Goal: Browse casually

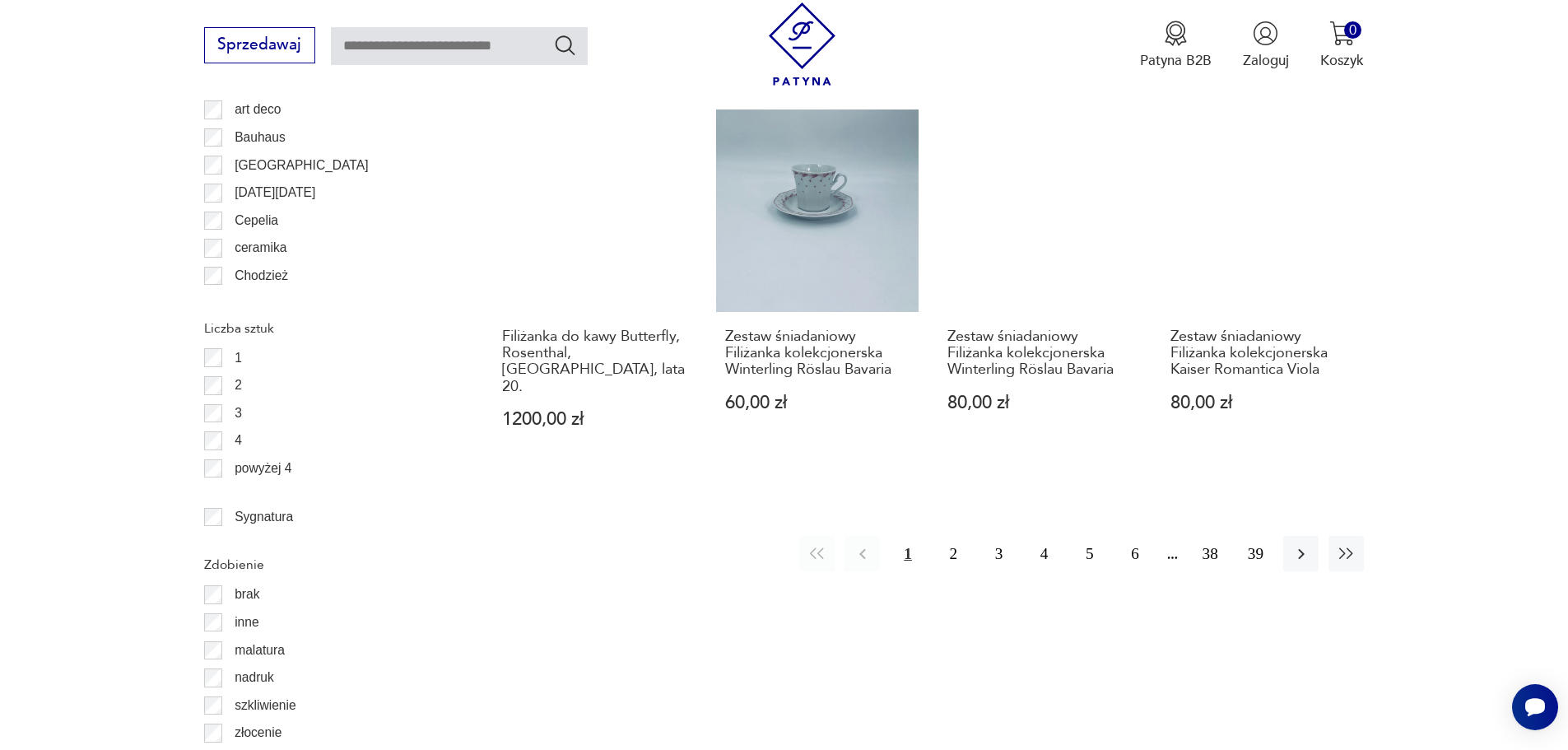
scroll to position [1930, 0]
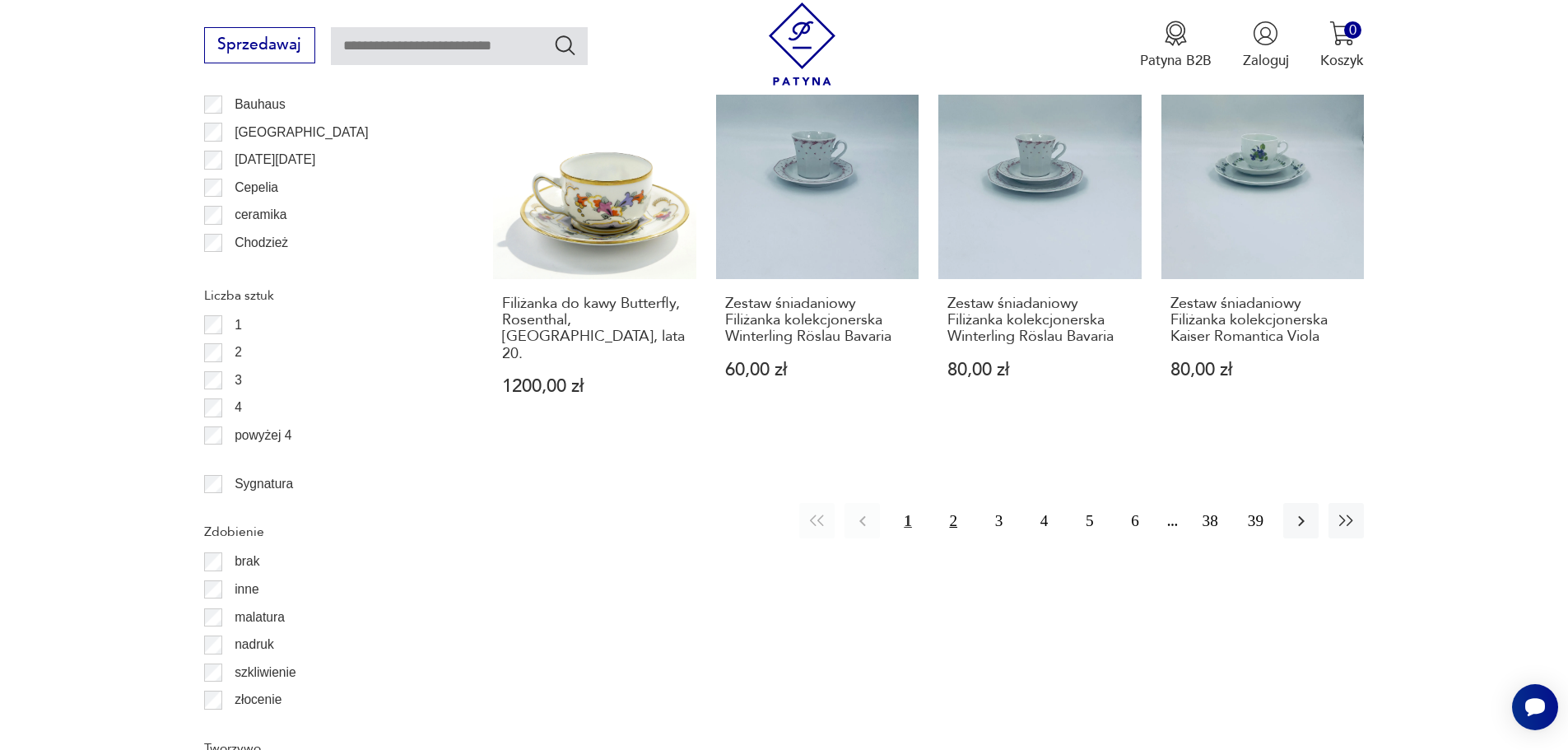
click at [955, 505] on button "2" at bounding box center [953, 520] width 36 height 36
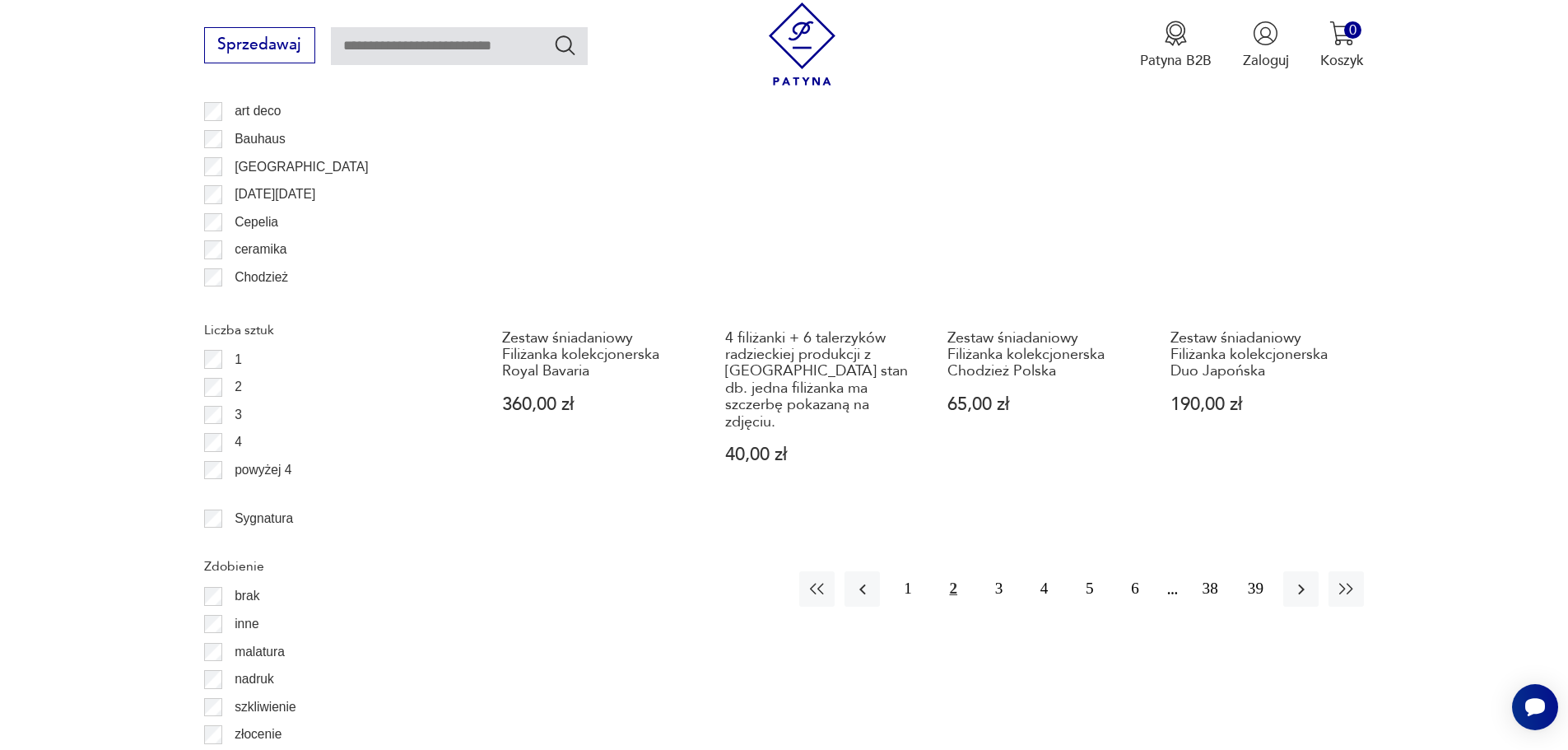
scroll to position [1898, 0]
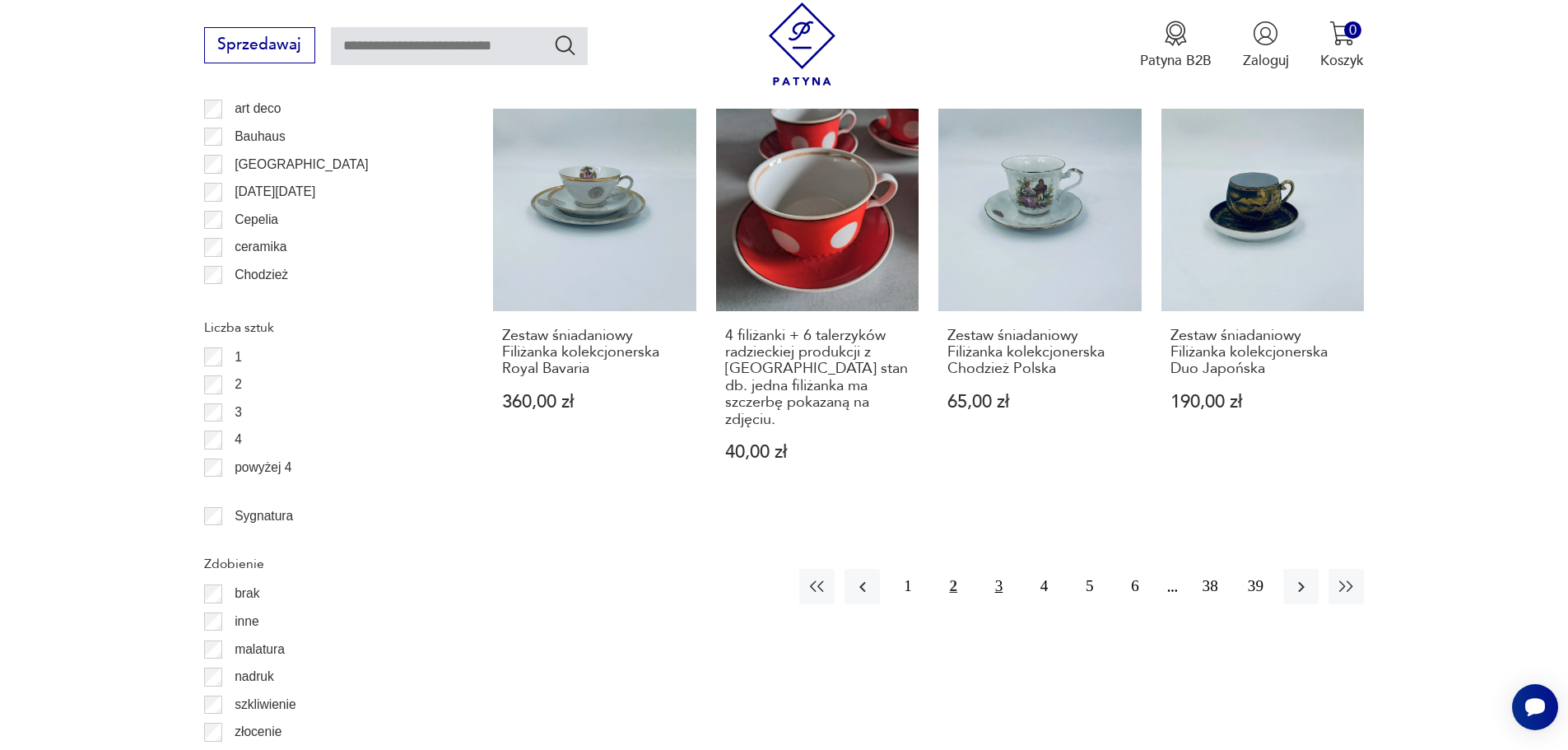
click at [995, 569] on button "3" at bounding box center [998, 586] width 36 height 36
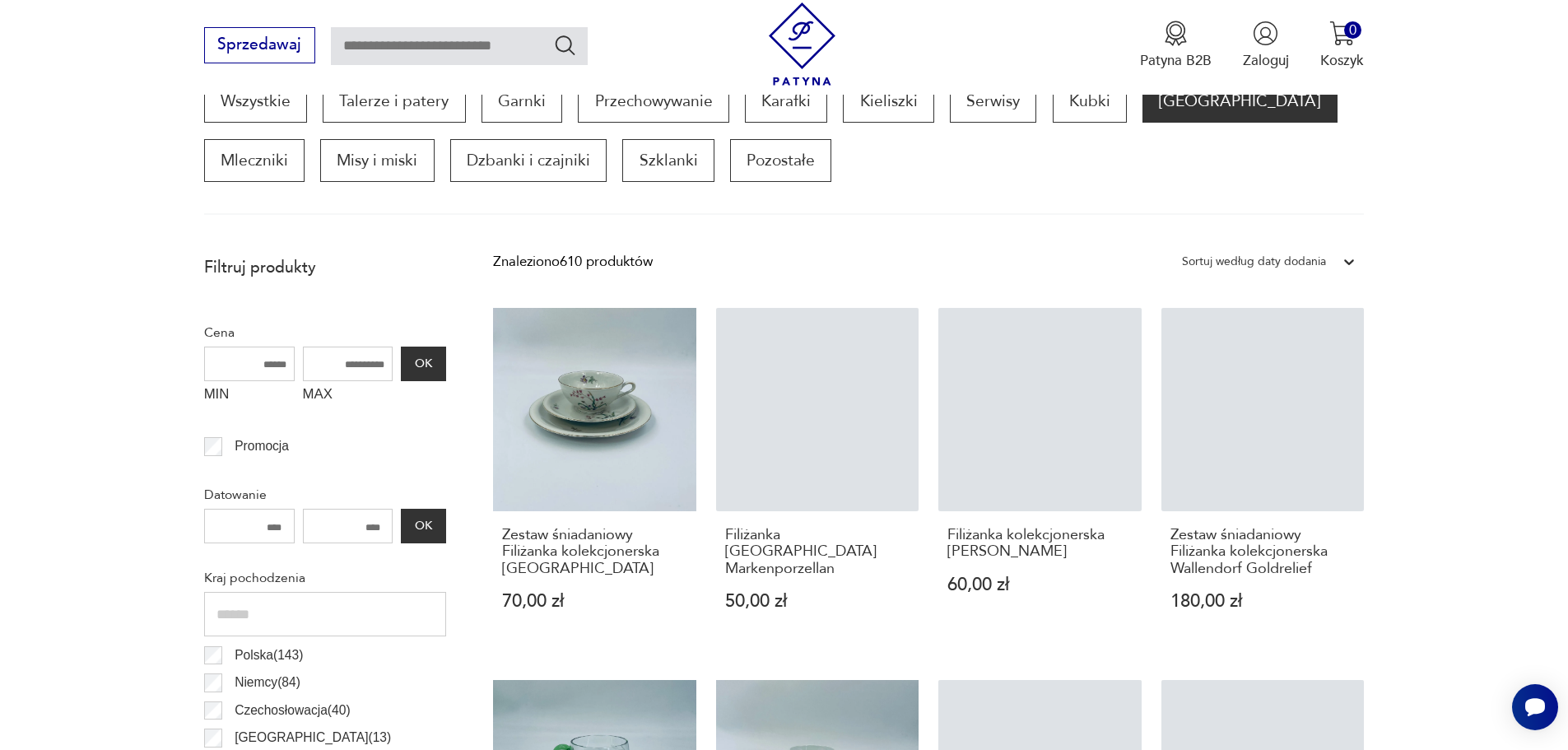
click at [995, 553] on h3 "Filiżanka kolekcjonerska [PERSON_NAME]" at bounding box center [1040, 543] width 186 height 34
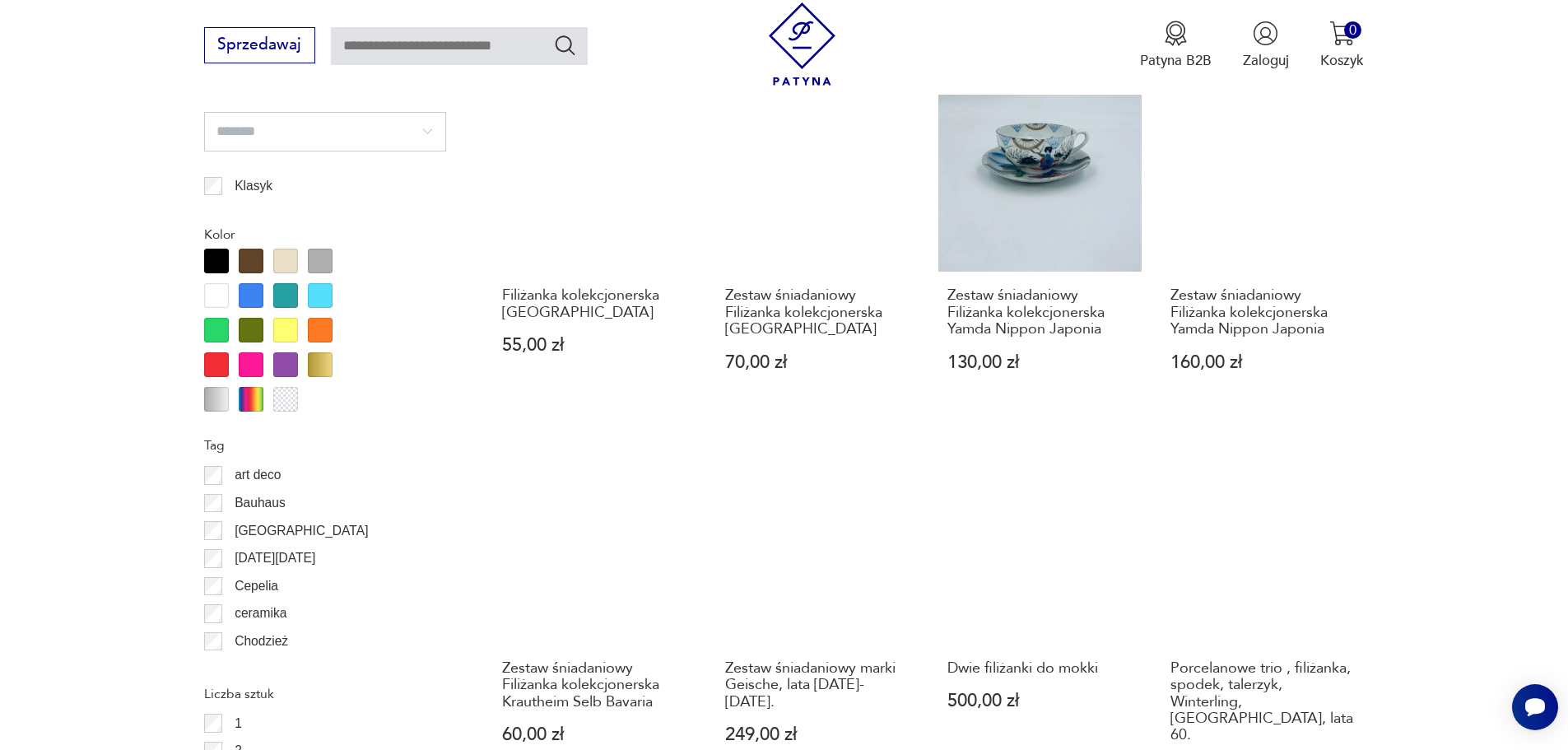
scroll to position [1534, 0]
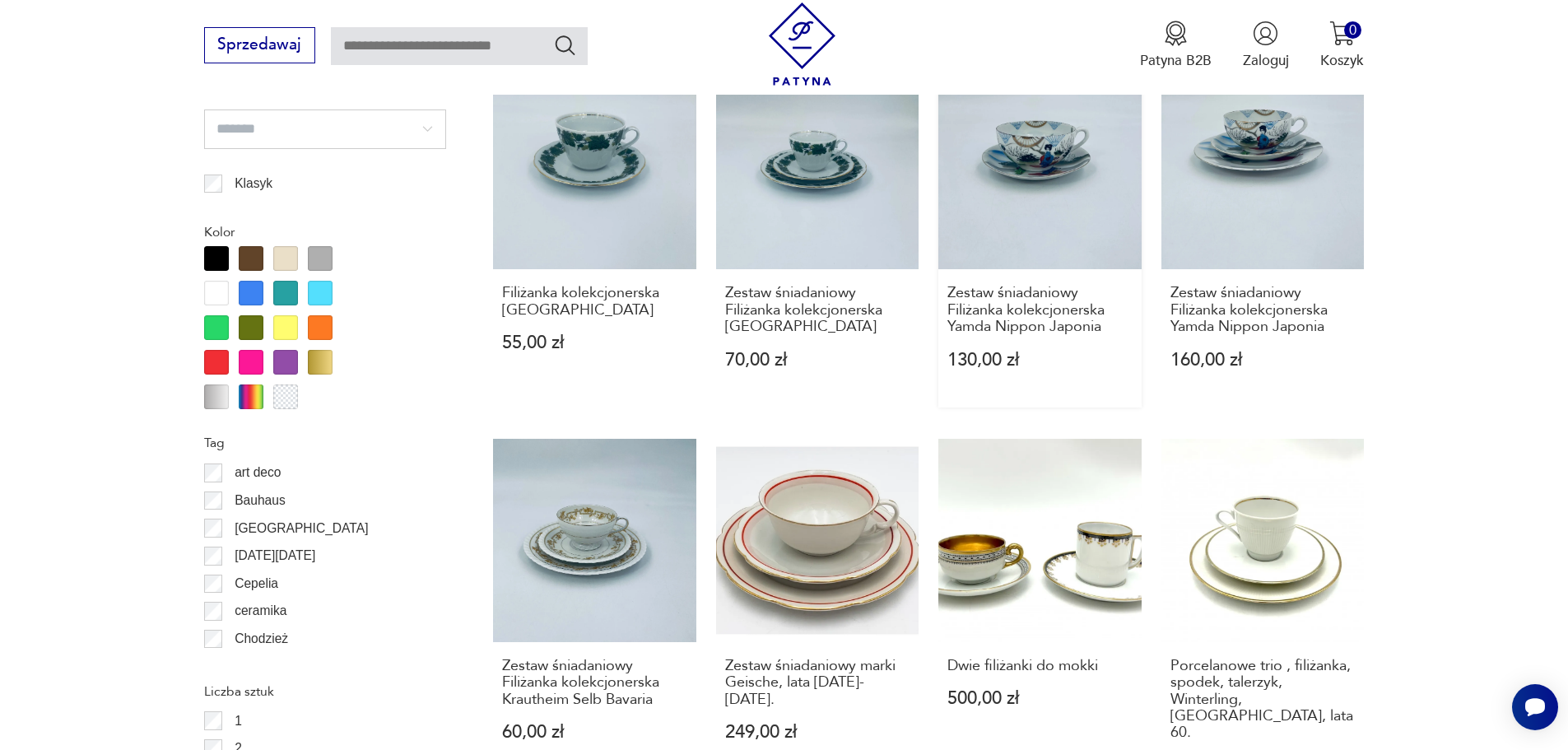
click at [1058, 147] on link "Zestaw śniadaniowy Filiżanka kolekcjonerska Yamda Nippon Japonia 130,00 zł" at bounding box center [1040, 237] width 203 height 341
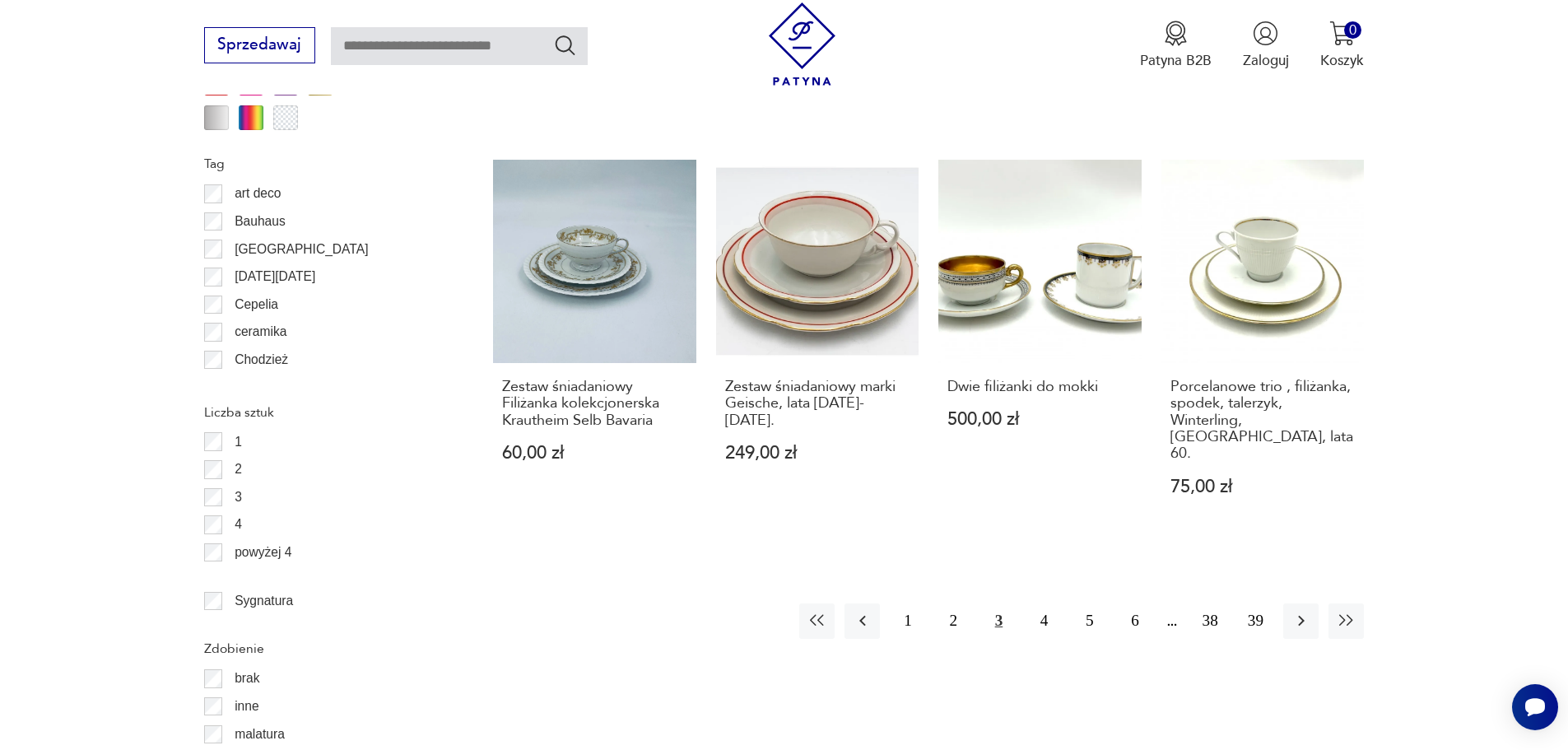
scroll to position [1847, 0]
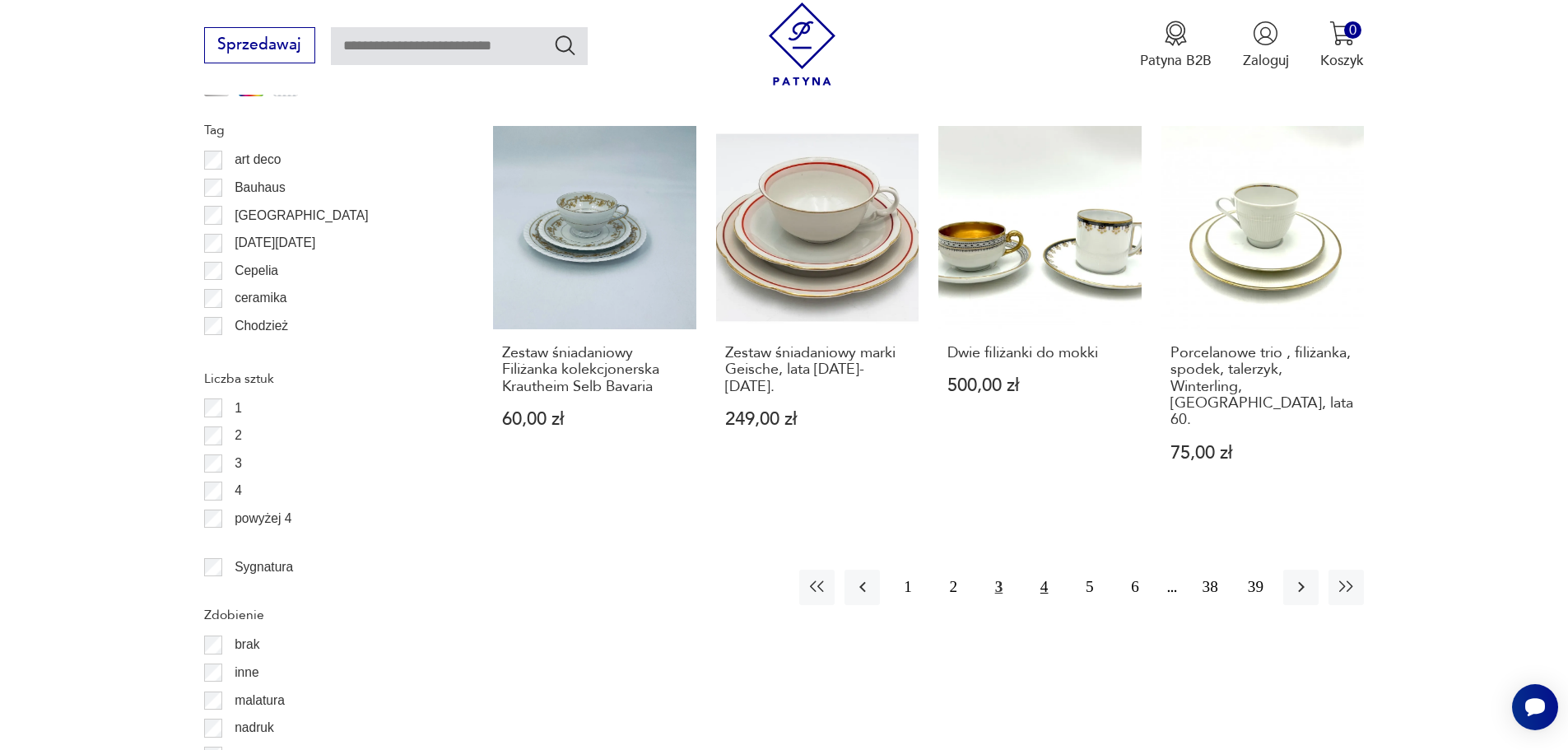
click at [1043, 570] on button "4" at bounding box center [1043, 587] width 36 height 36
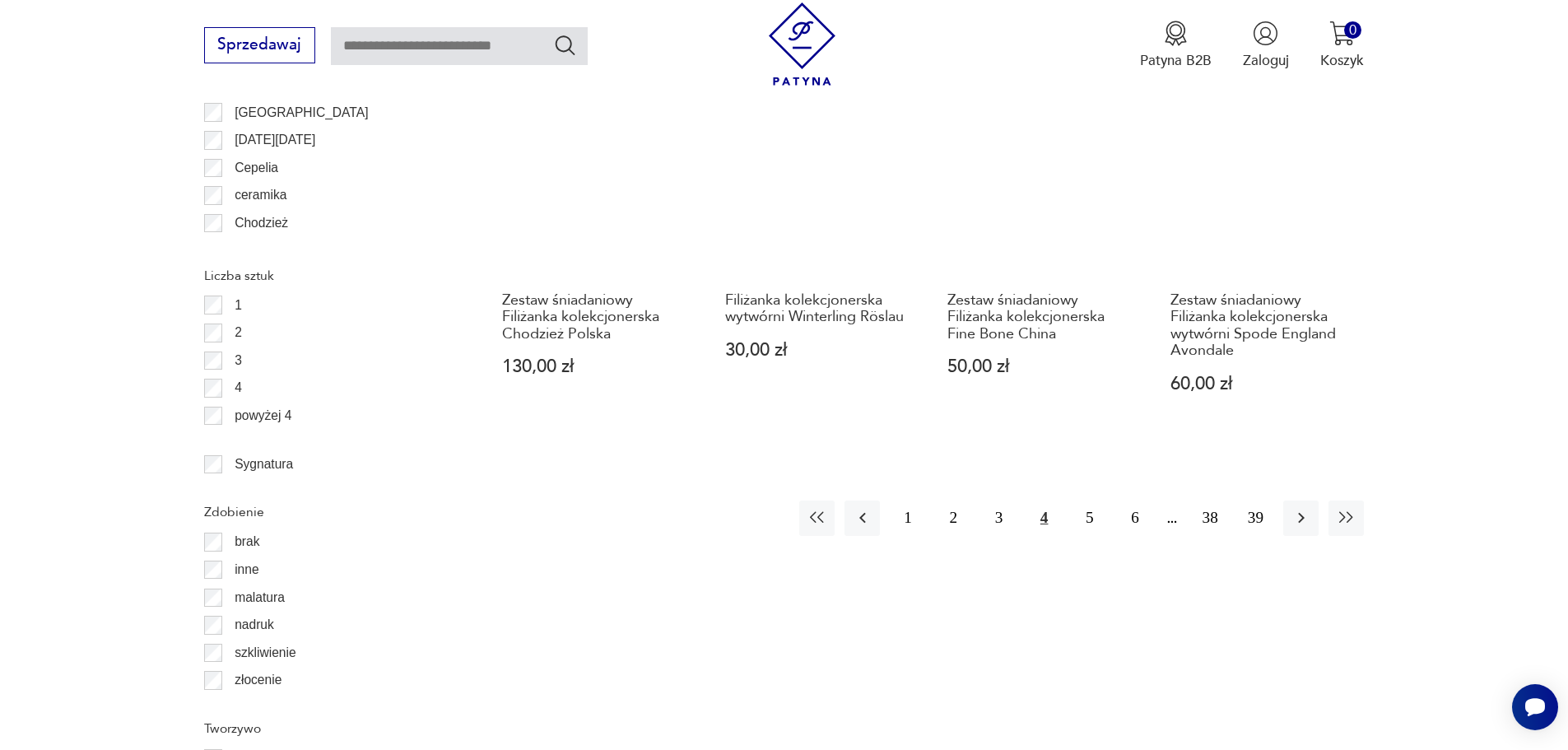
scroll to position [1963, 0]
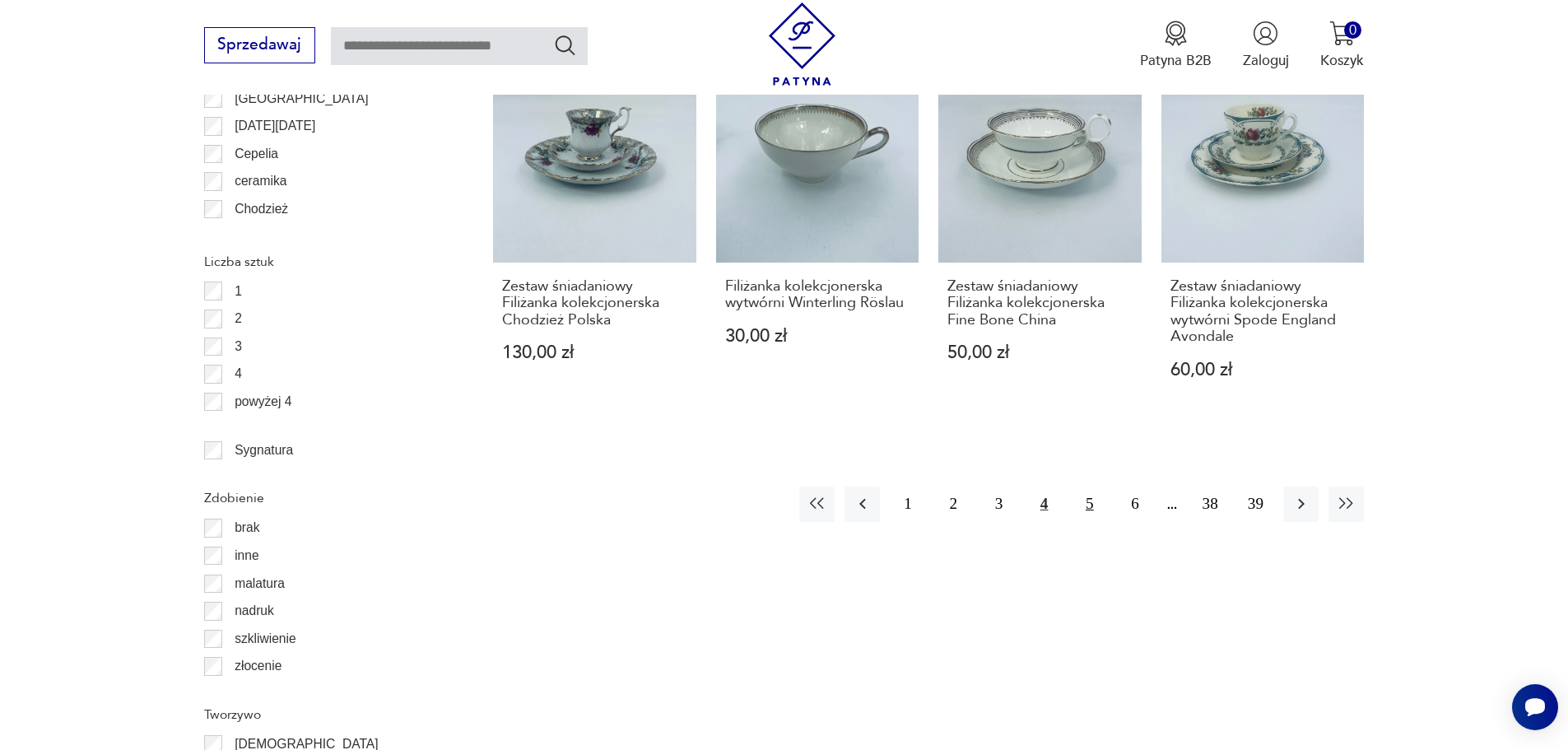
click at [1088, 486] on button "5" at bounding box center [1089, 504] width 36 height 36
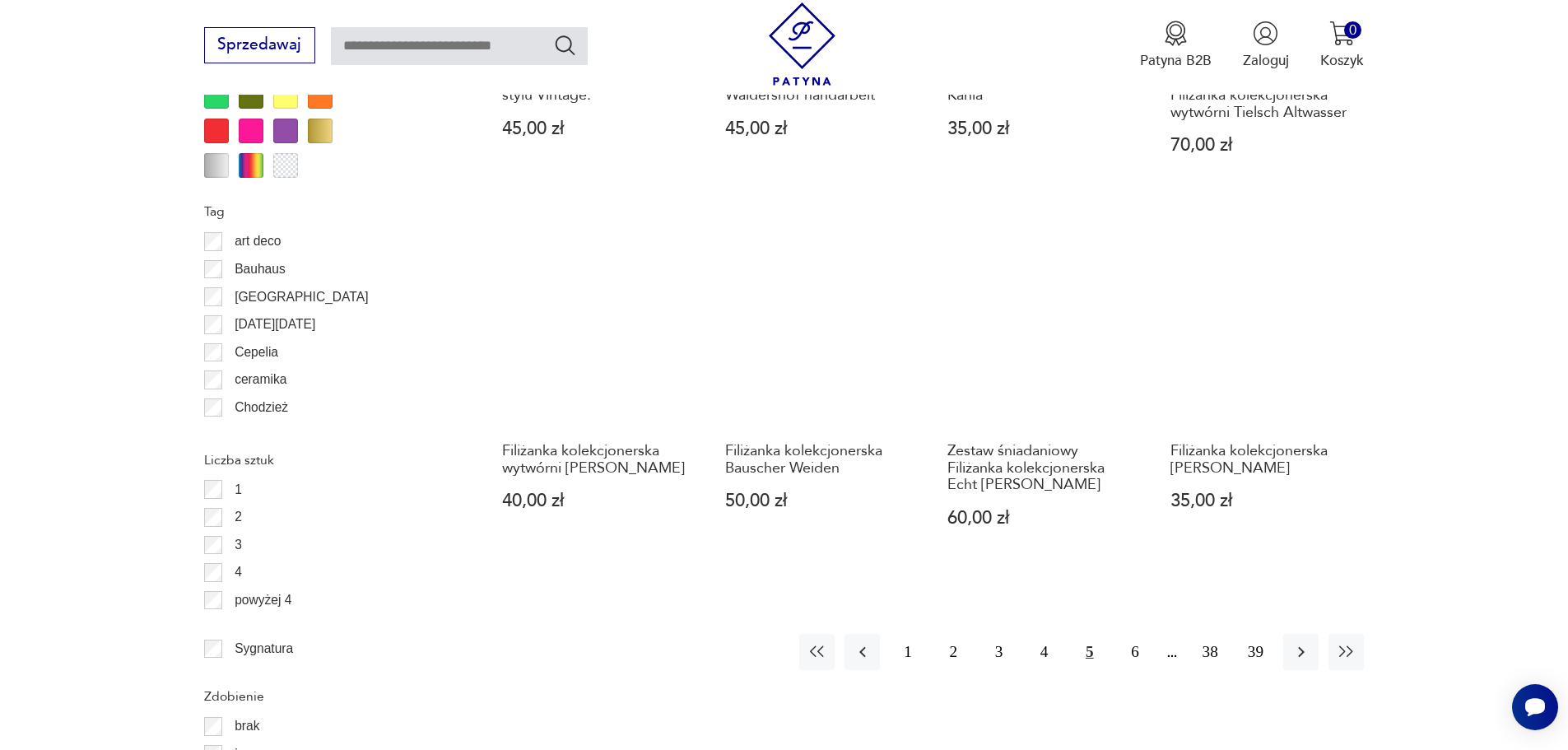
scroll to position [1766, 0]
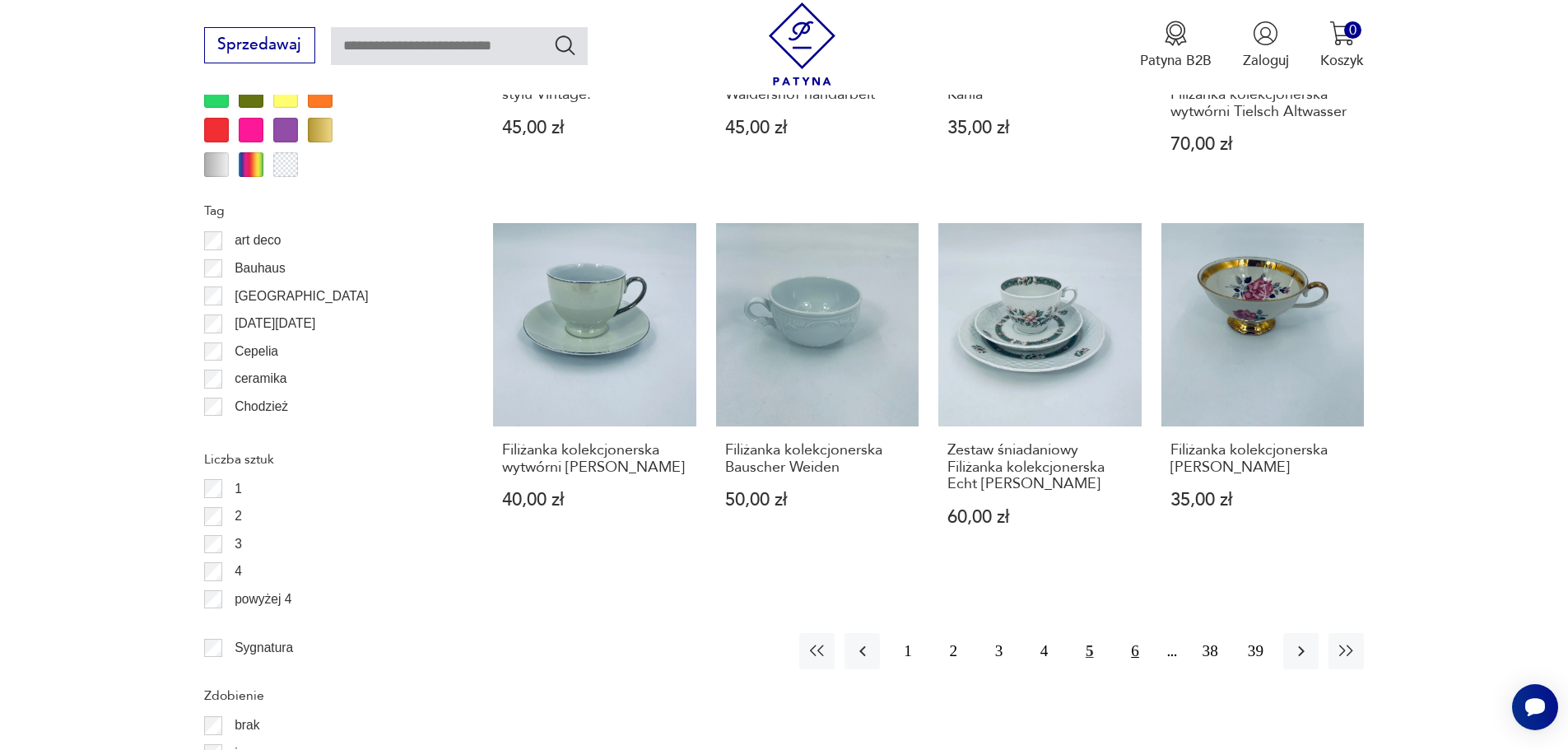
click at [1138, 649] on button "6" at bounding box center [1134, 650] width 36 height 36
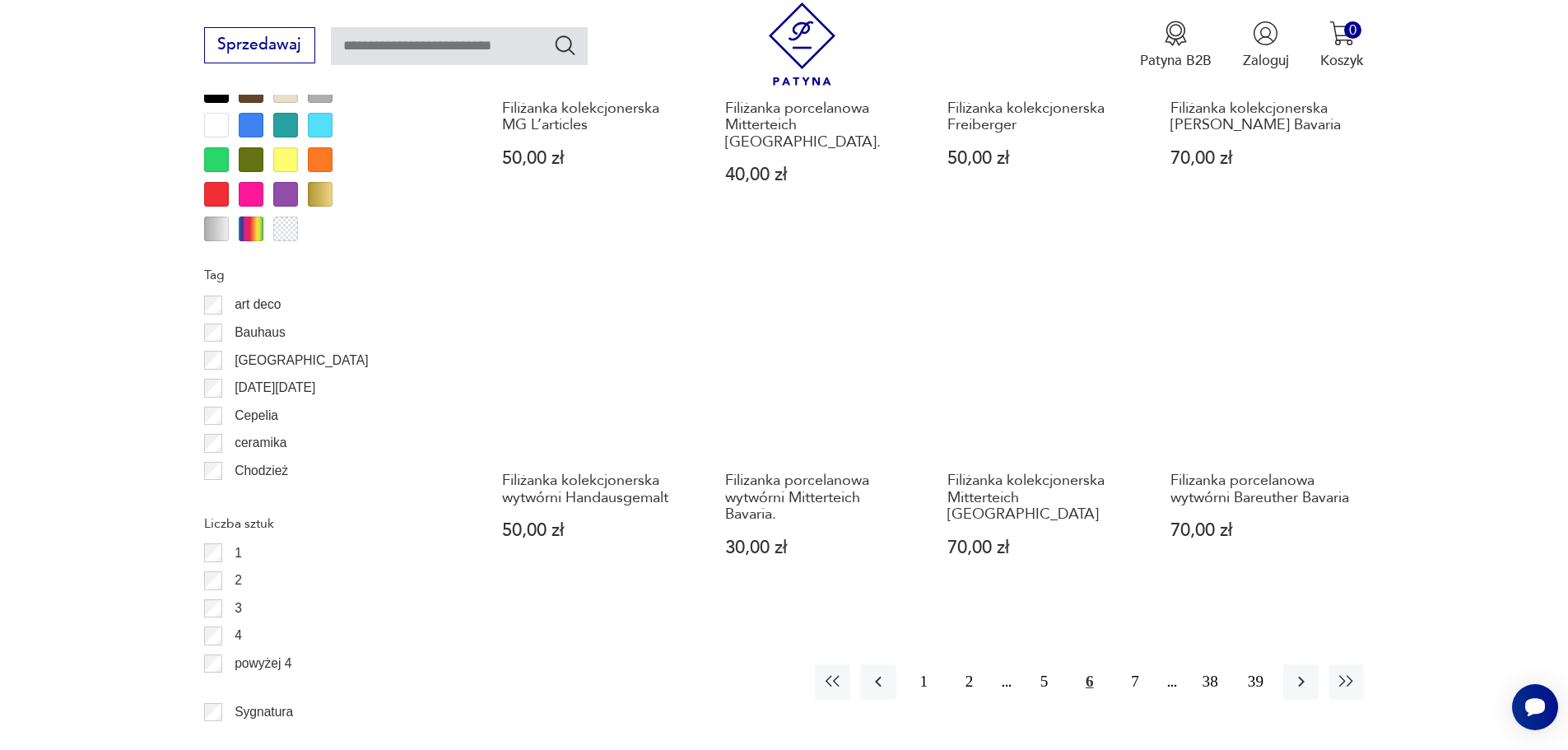
scroll to position [1865, 0]
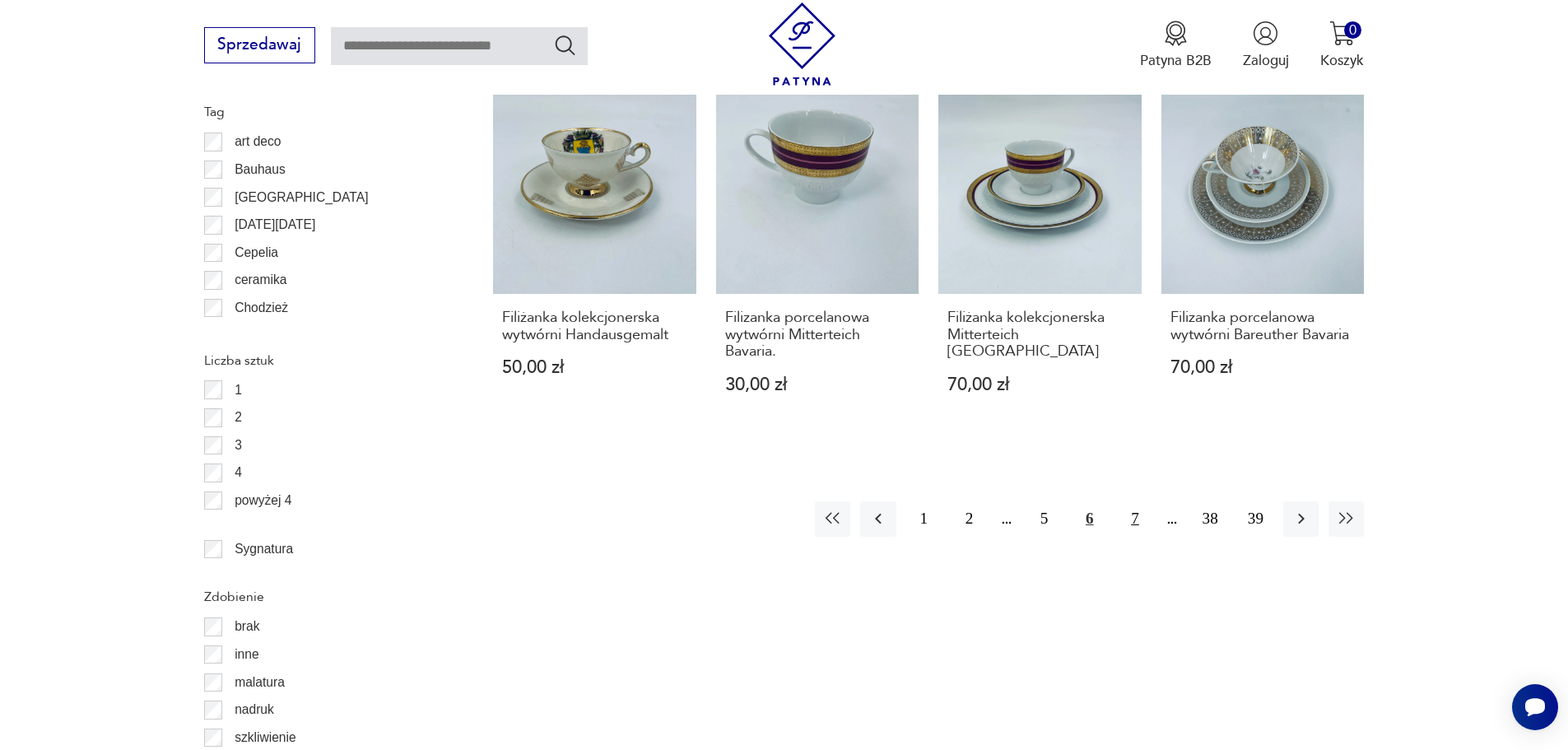
click at [1134, 501] on button "7" at bounding box center [1134, 518] width 36 height 36
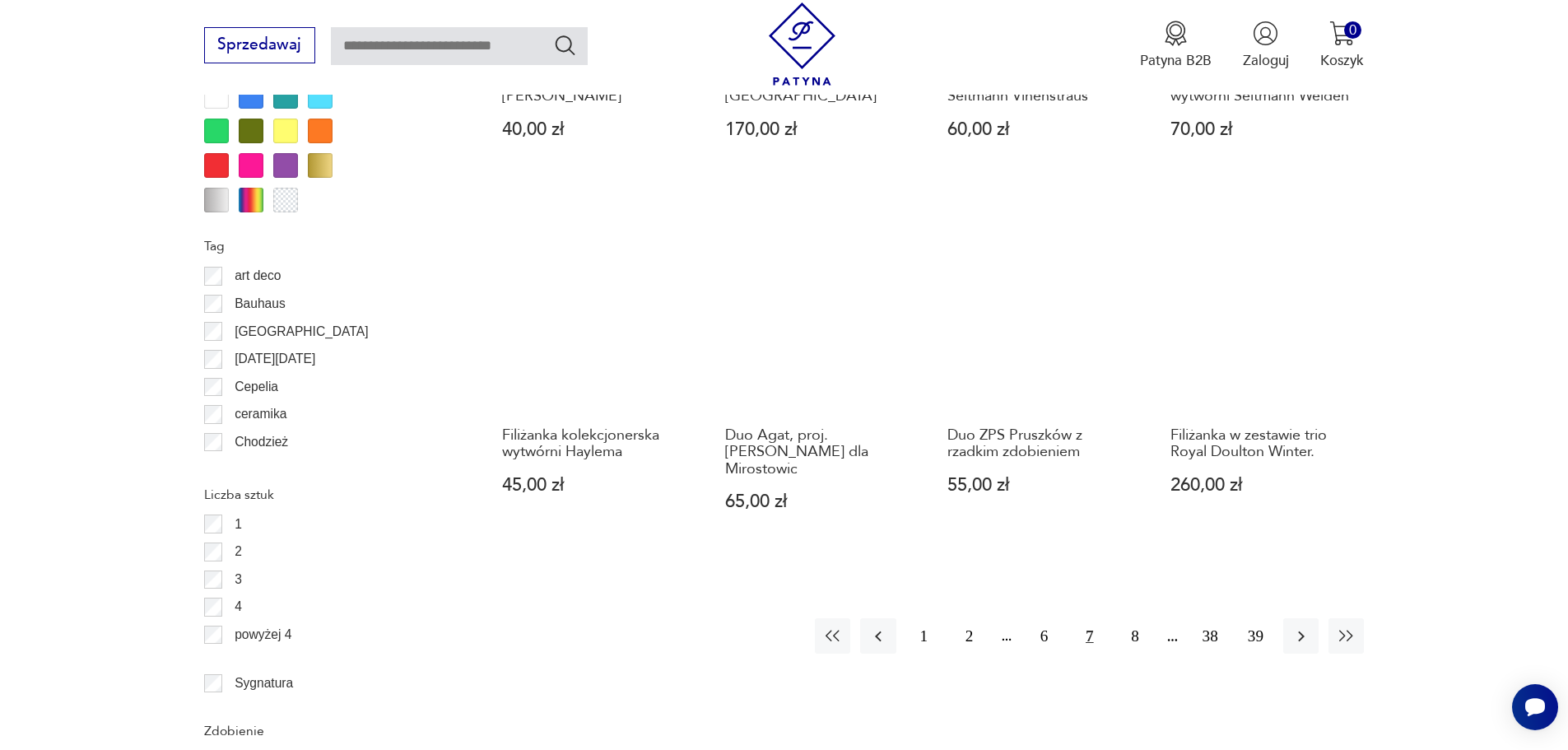
scroll to position [1733, 0]
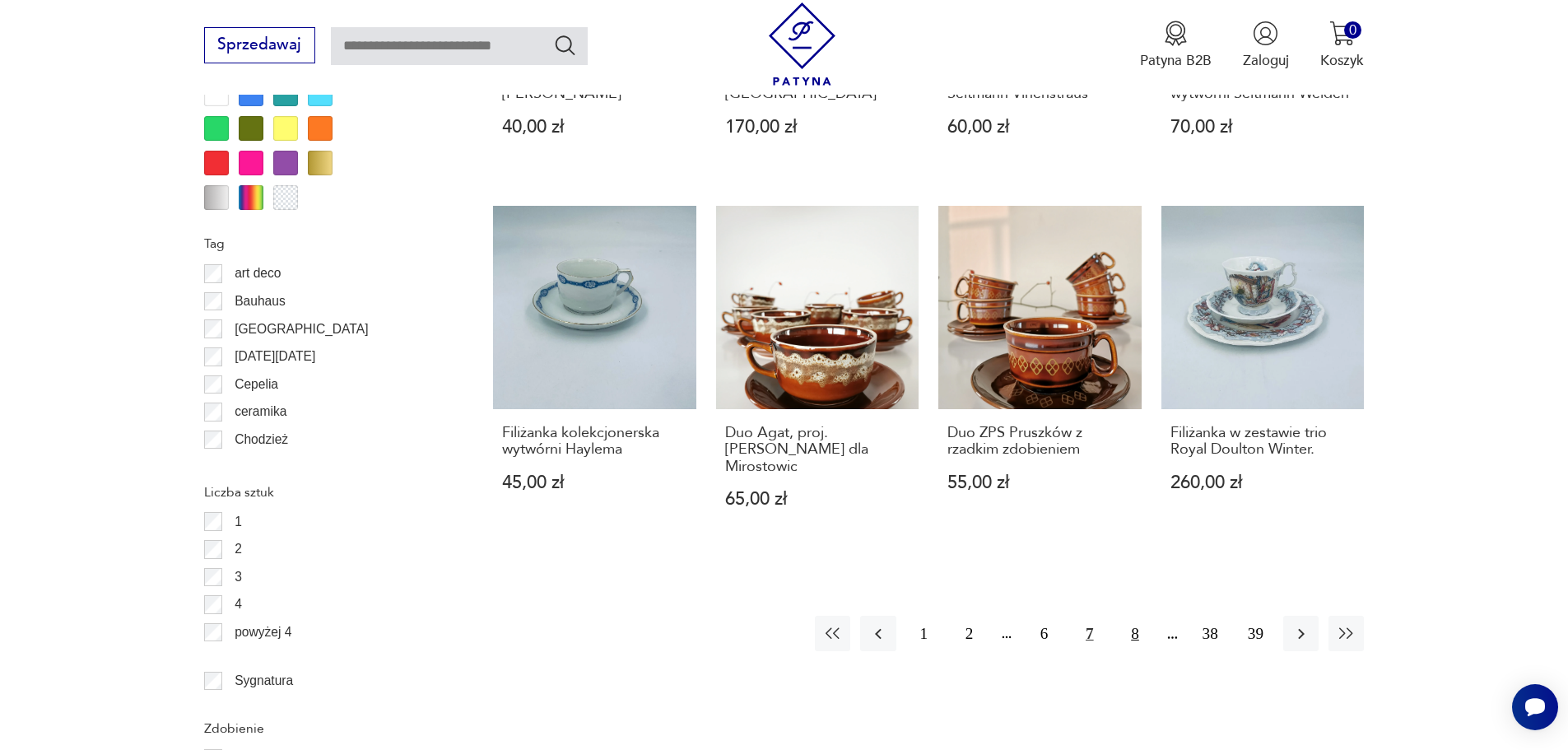
click at [1135, 616] on button "8" at bounding box center [1134, 633] width 36 height 36
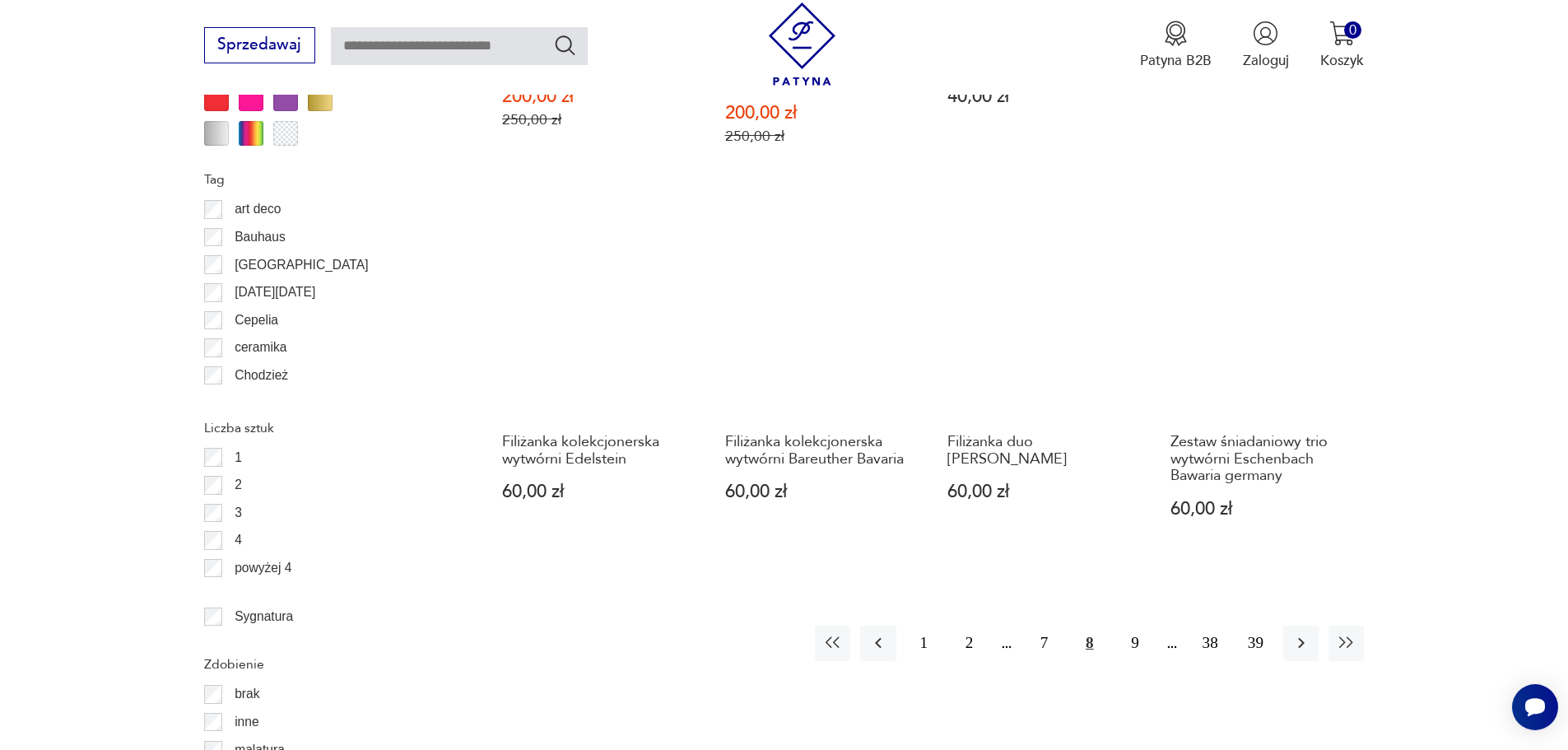
scroll to position [1799, 0]
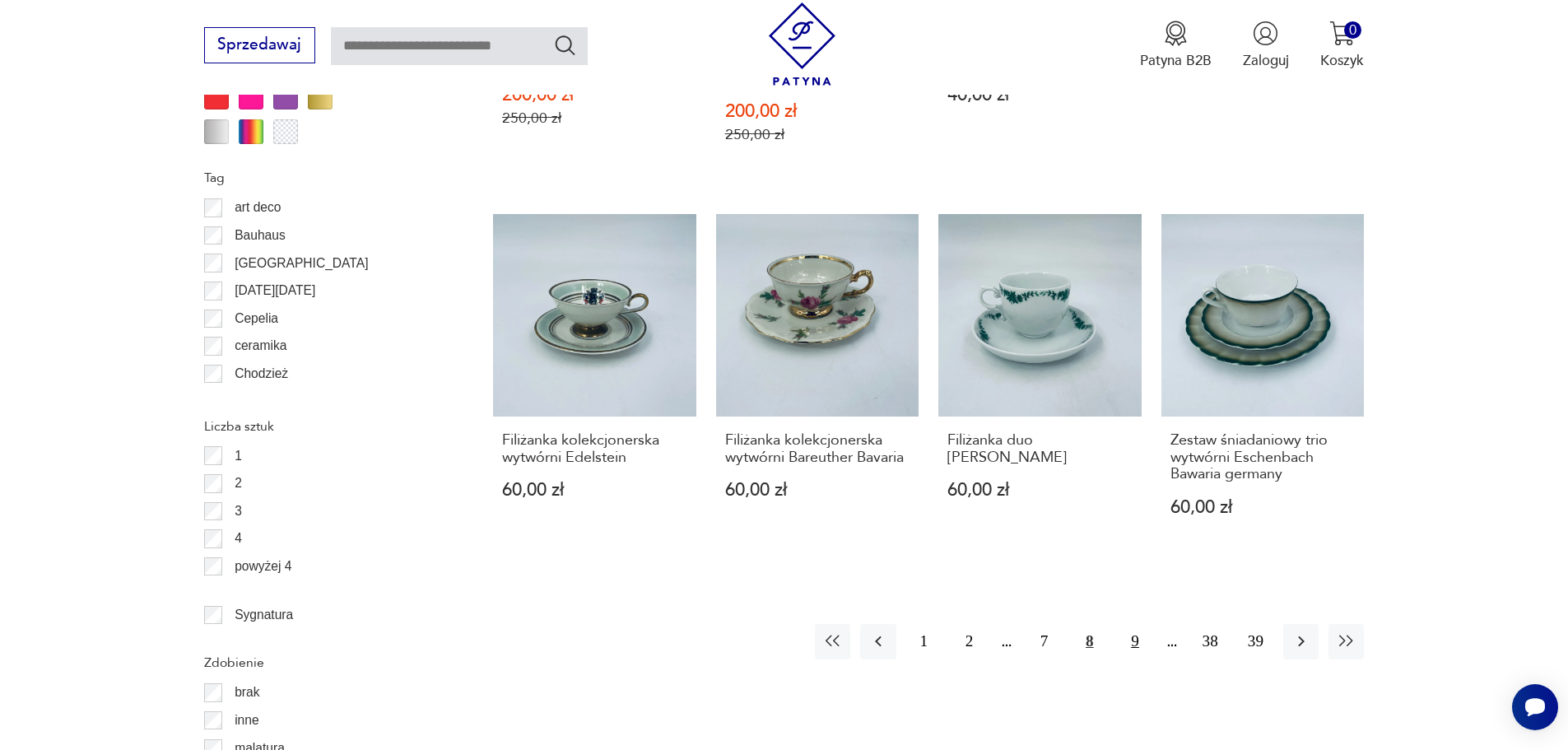
click at [1137, 623] on button "9" at bounding box center [1134, 641] width 36 height 36
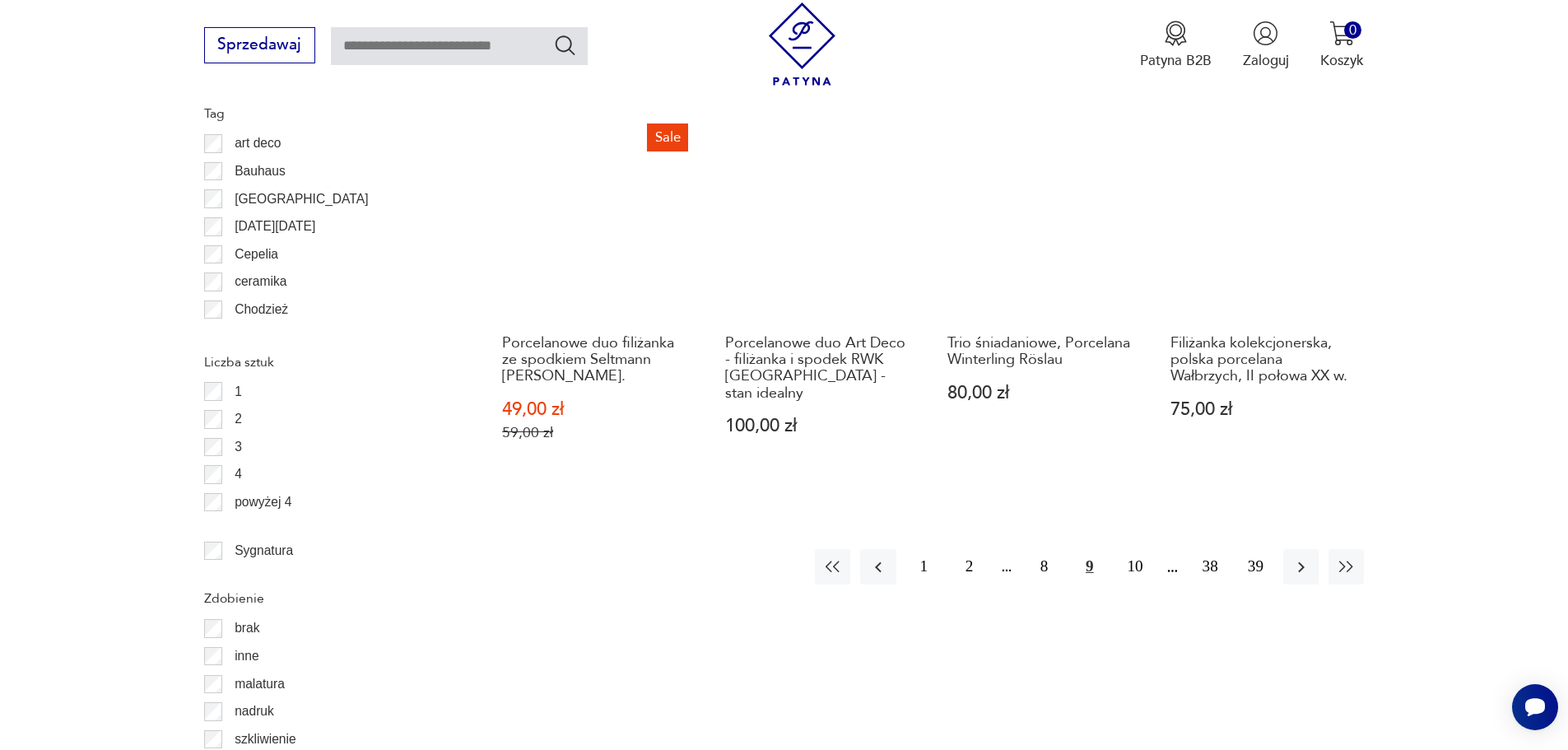
scroll to position [1865, 0]
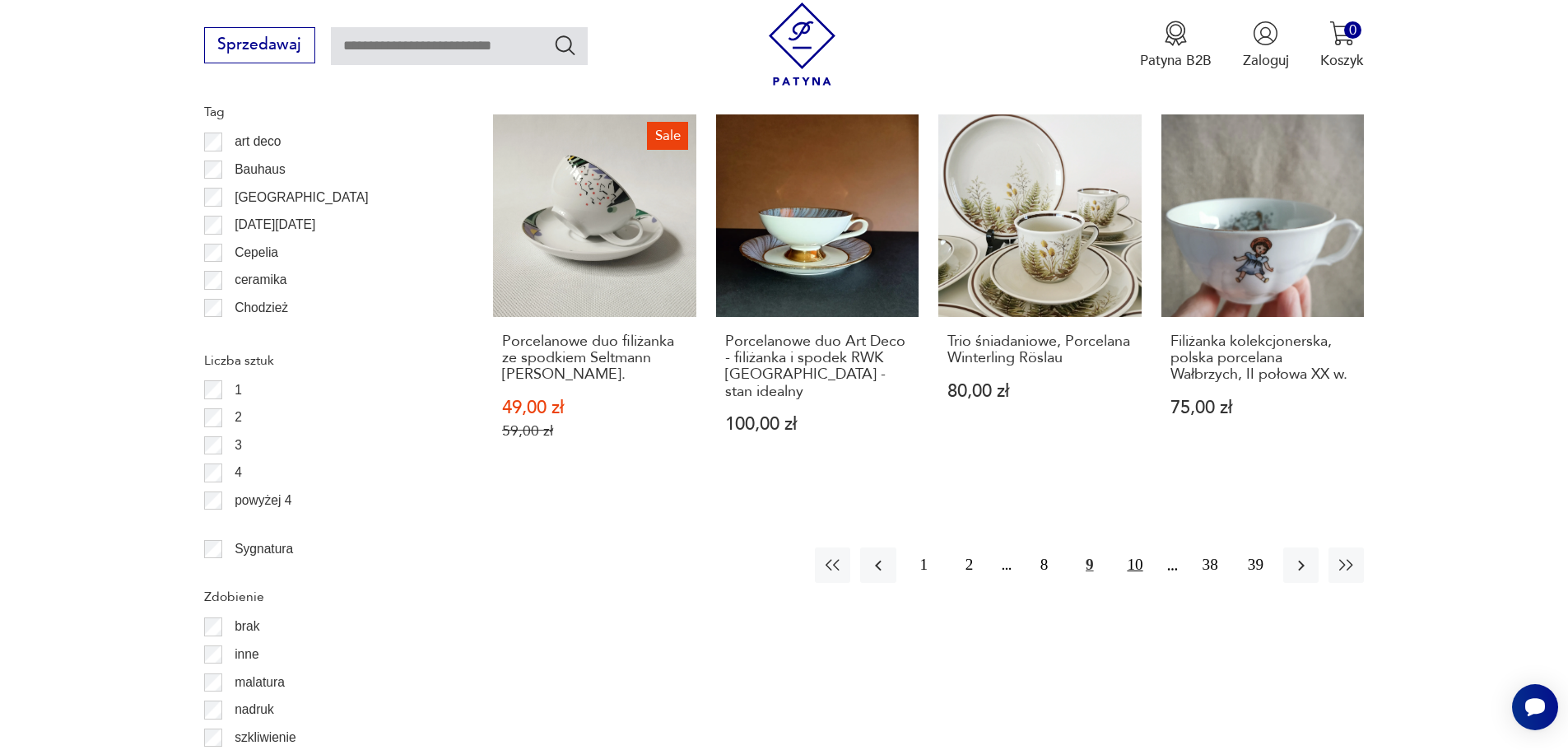
click at [1135, 566] on button "10" at bounding box center [1134, 564] width 36 height 36
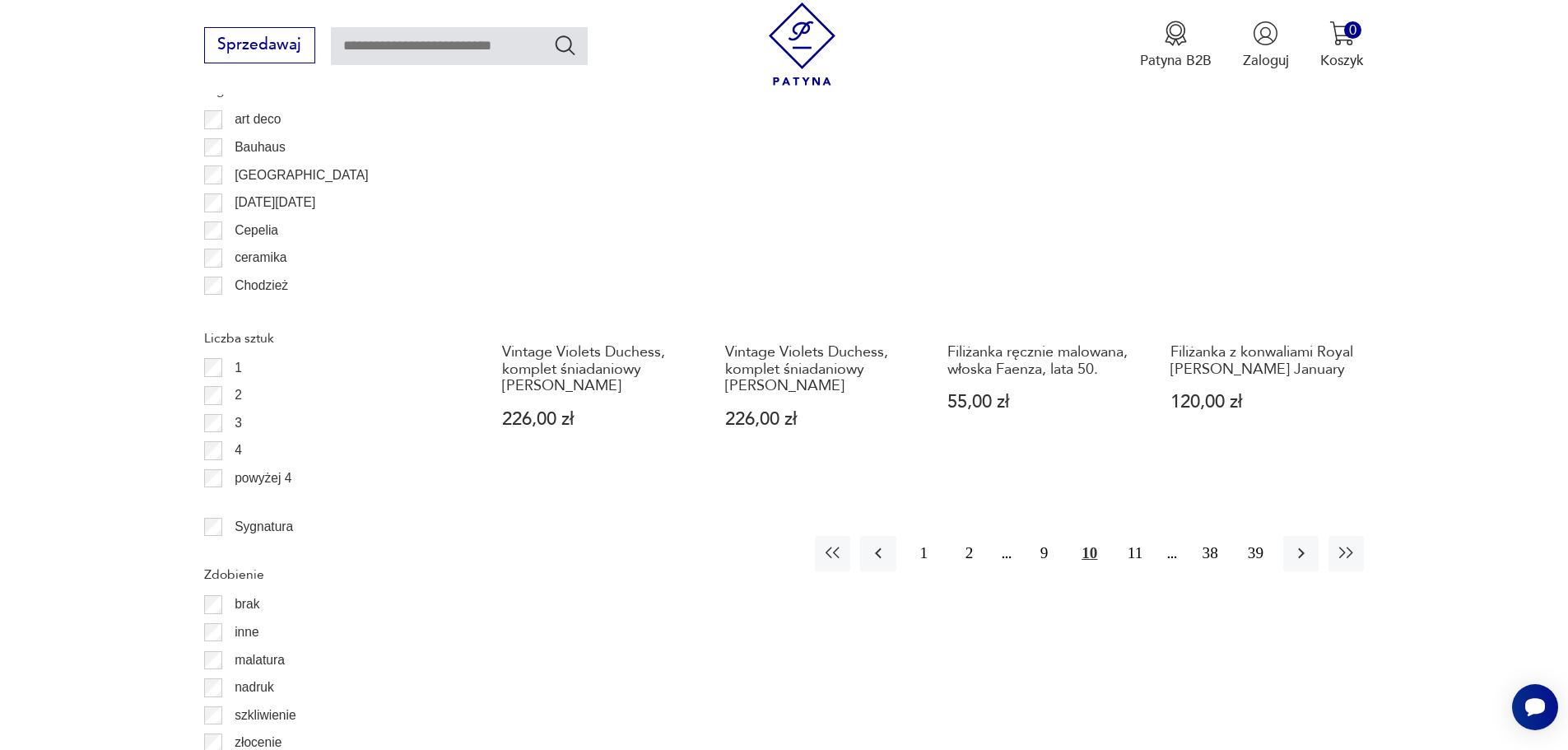
scroll to position [1930, 0]
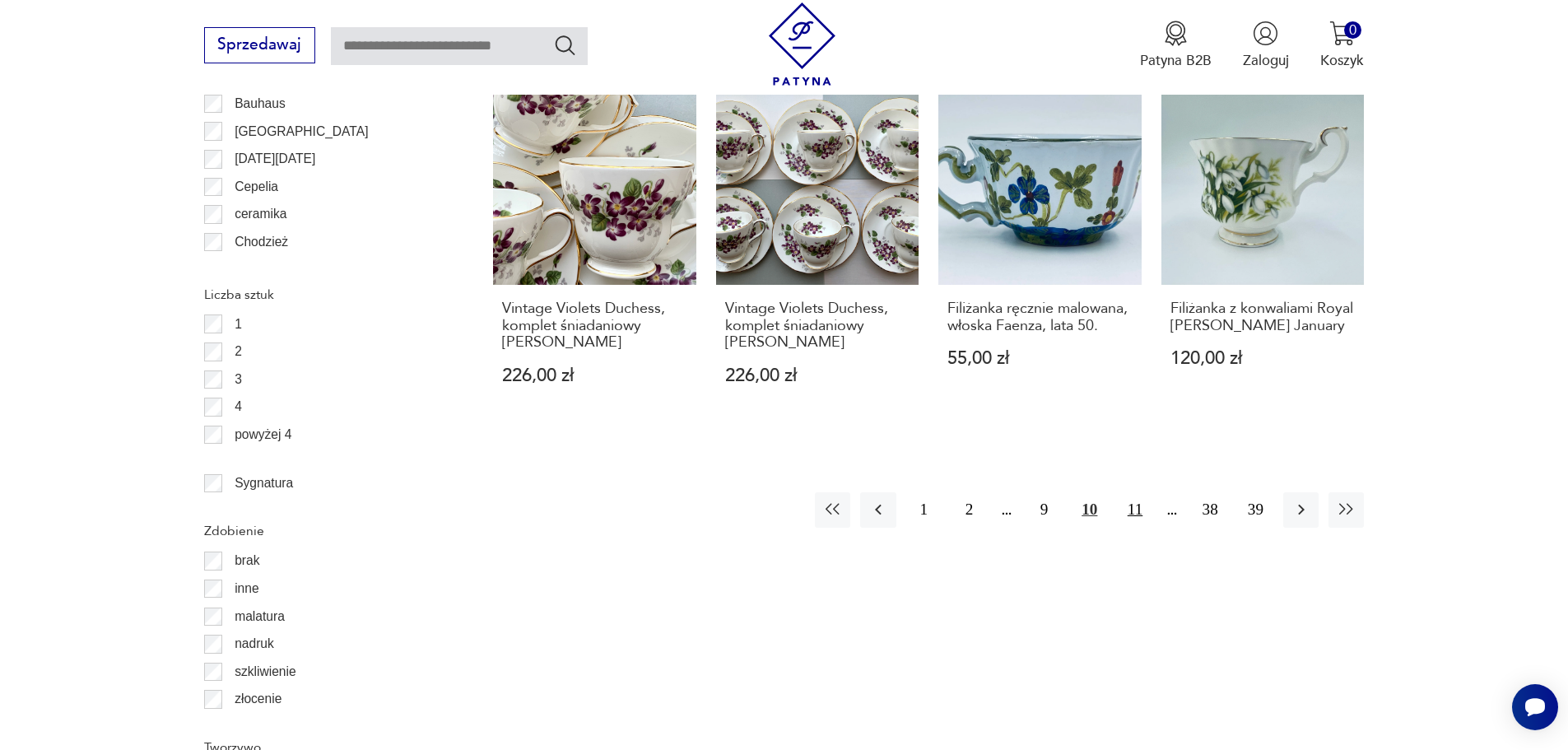
click at [1134, 513] on button "11" at bounding box center [1134, 510] width 36 height 36
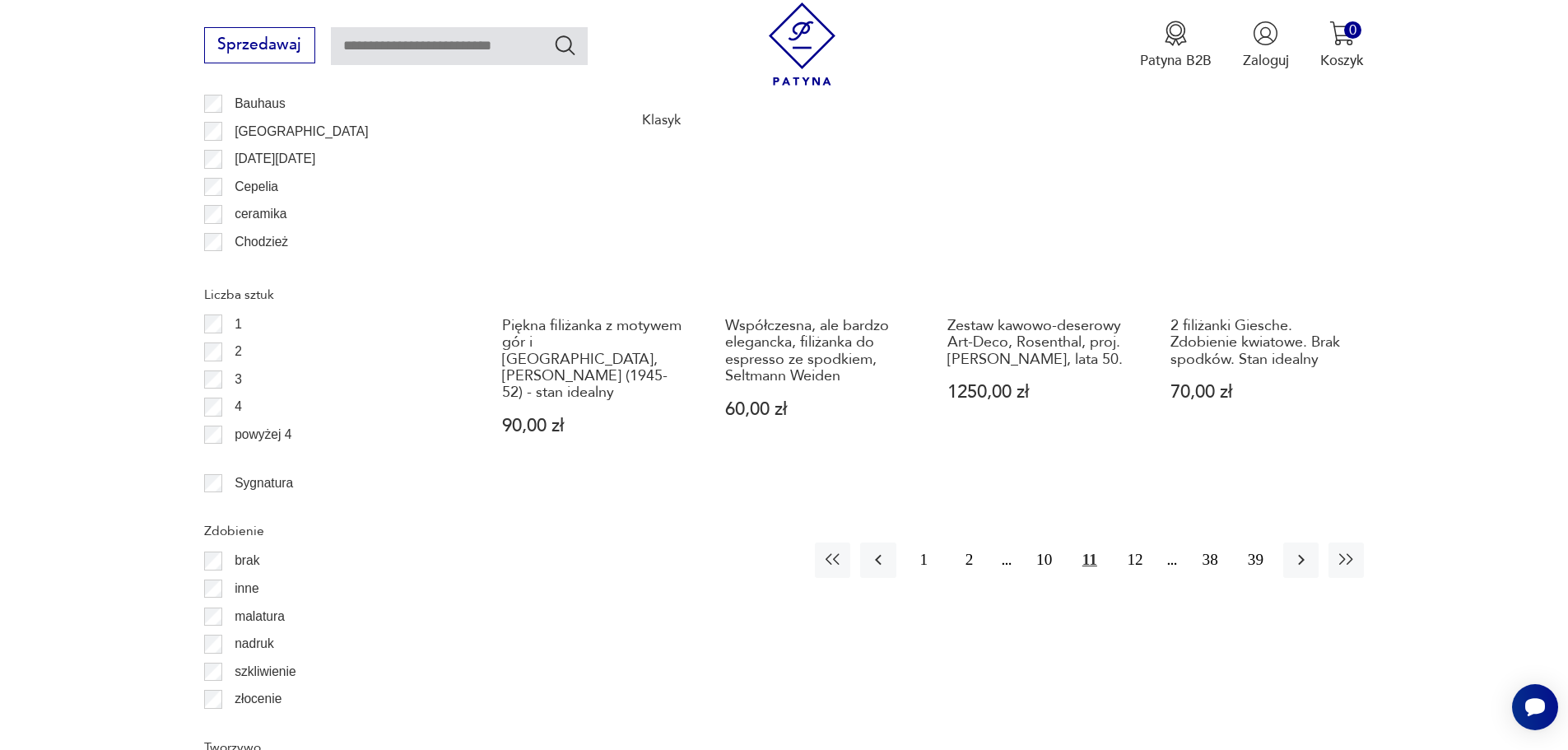
scroll to position [1963, 0]
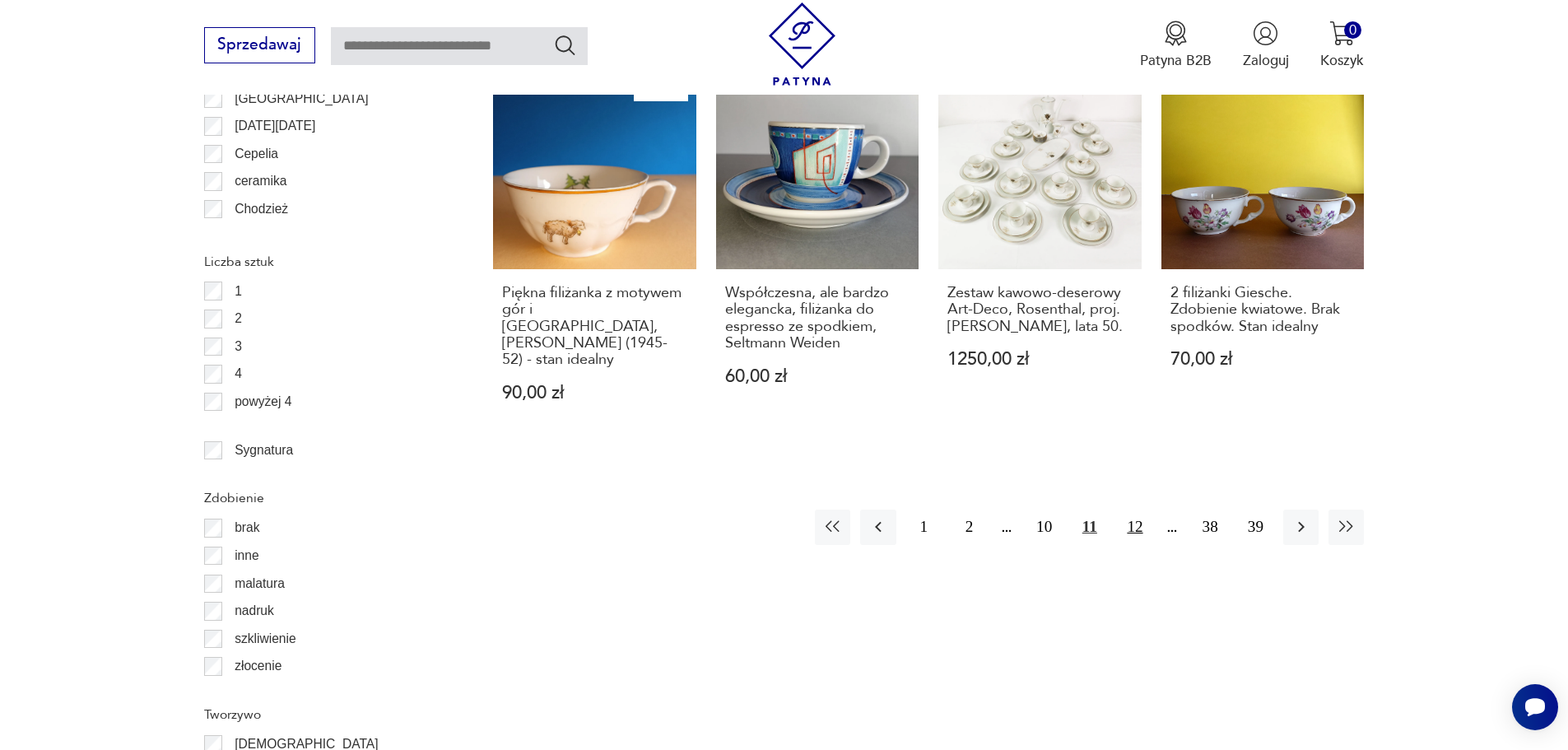
click at [1137, 509] on button "12" at bounding box center [1134, 526] width 36 height 36
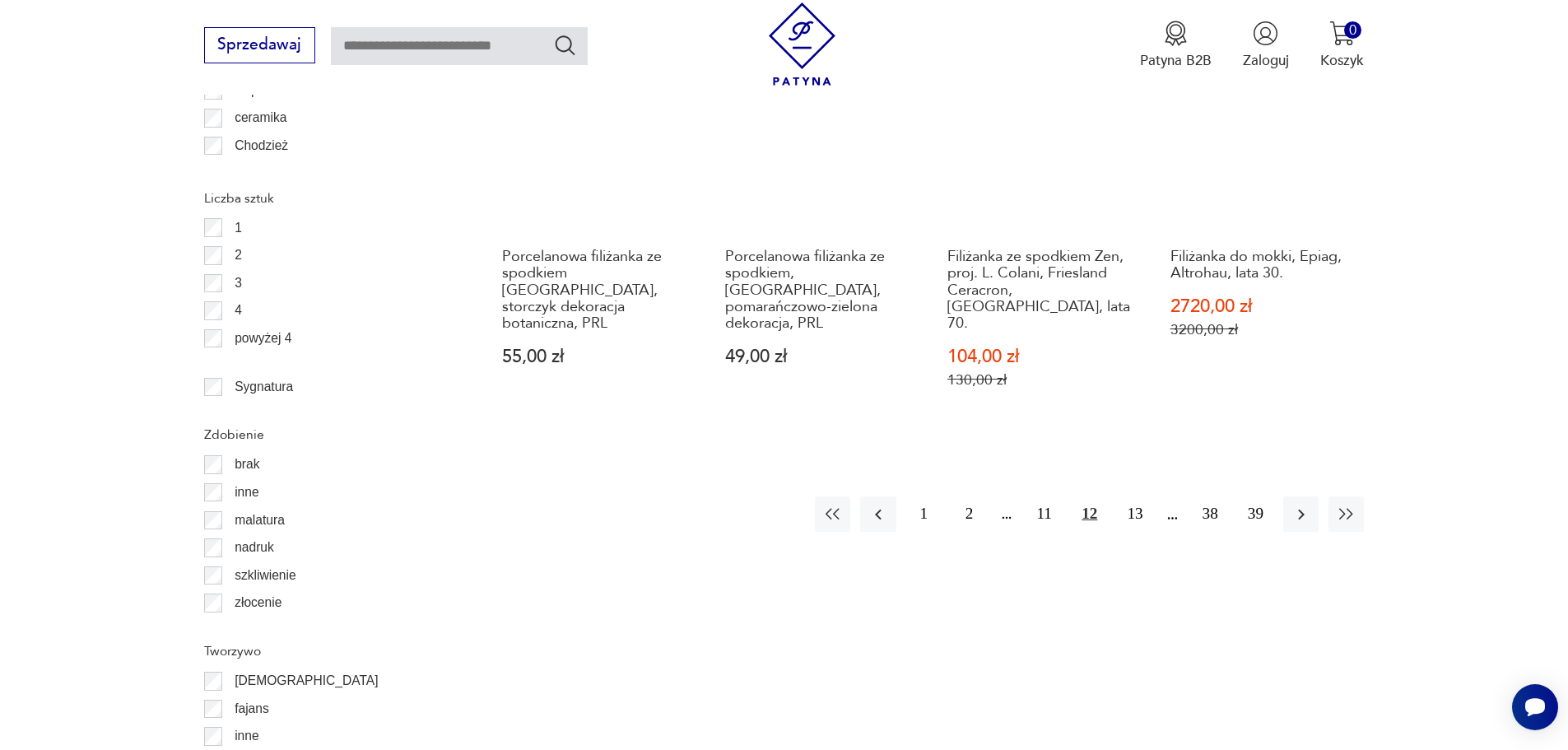
scroll to position [2029, 0]
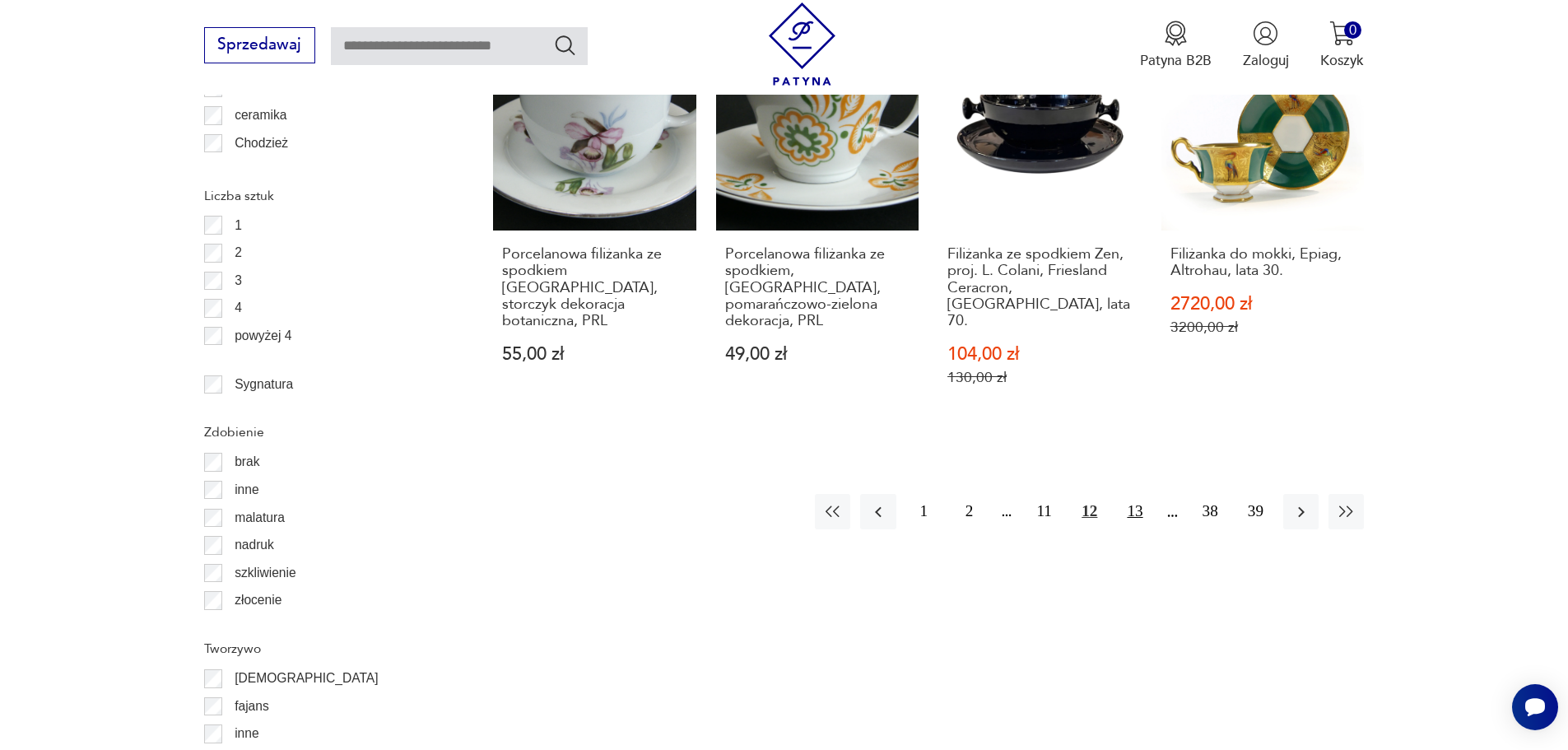
click at [1136, 493] on button "13" at bounding box center [1134, 511] width 36 height 36
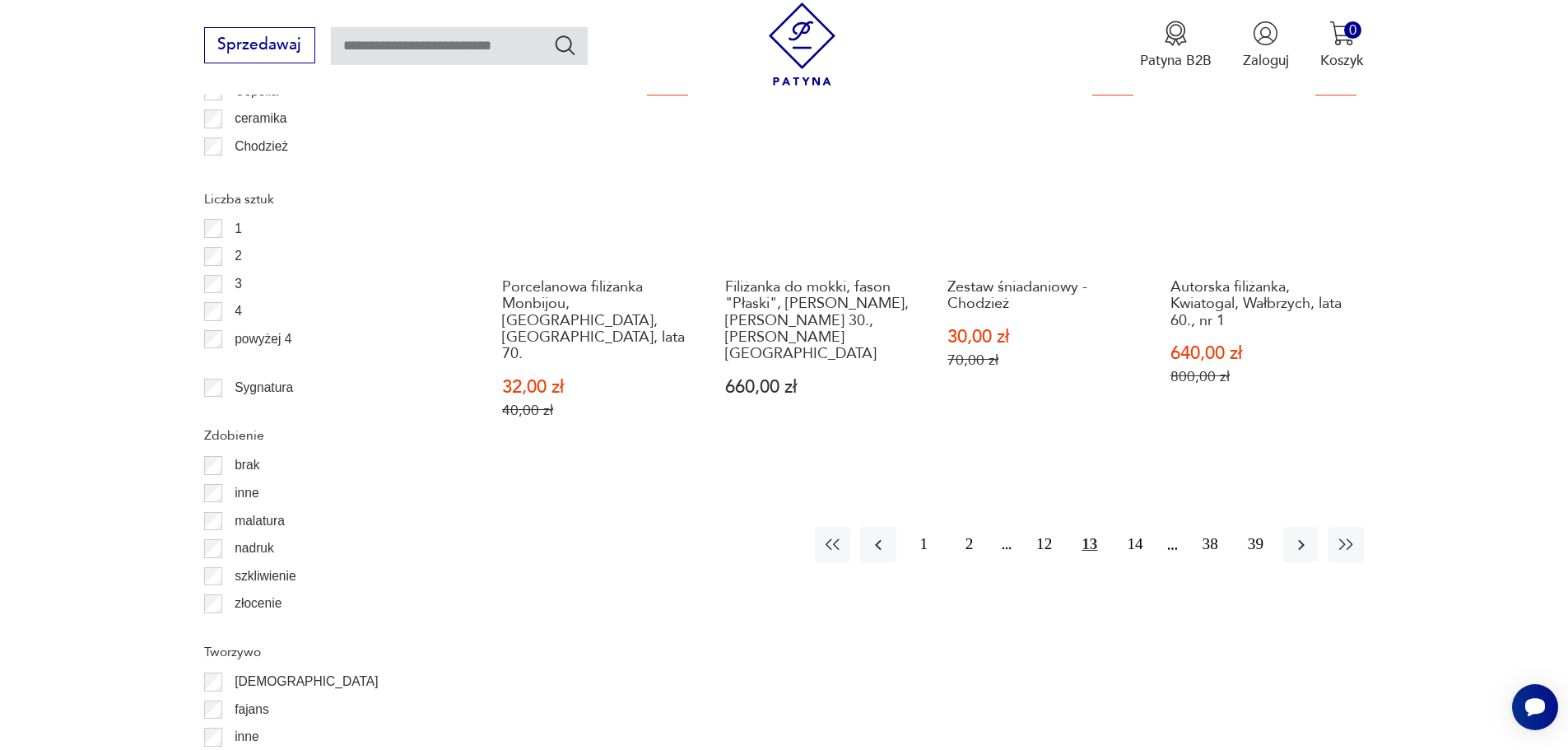
scroll to position [2029, 0]
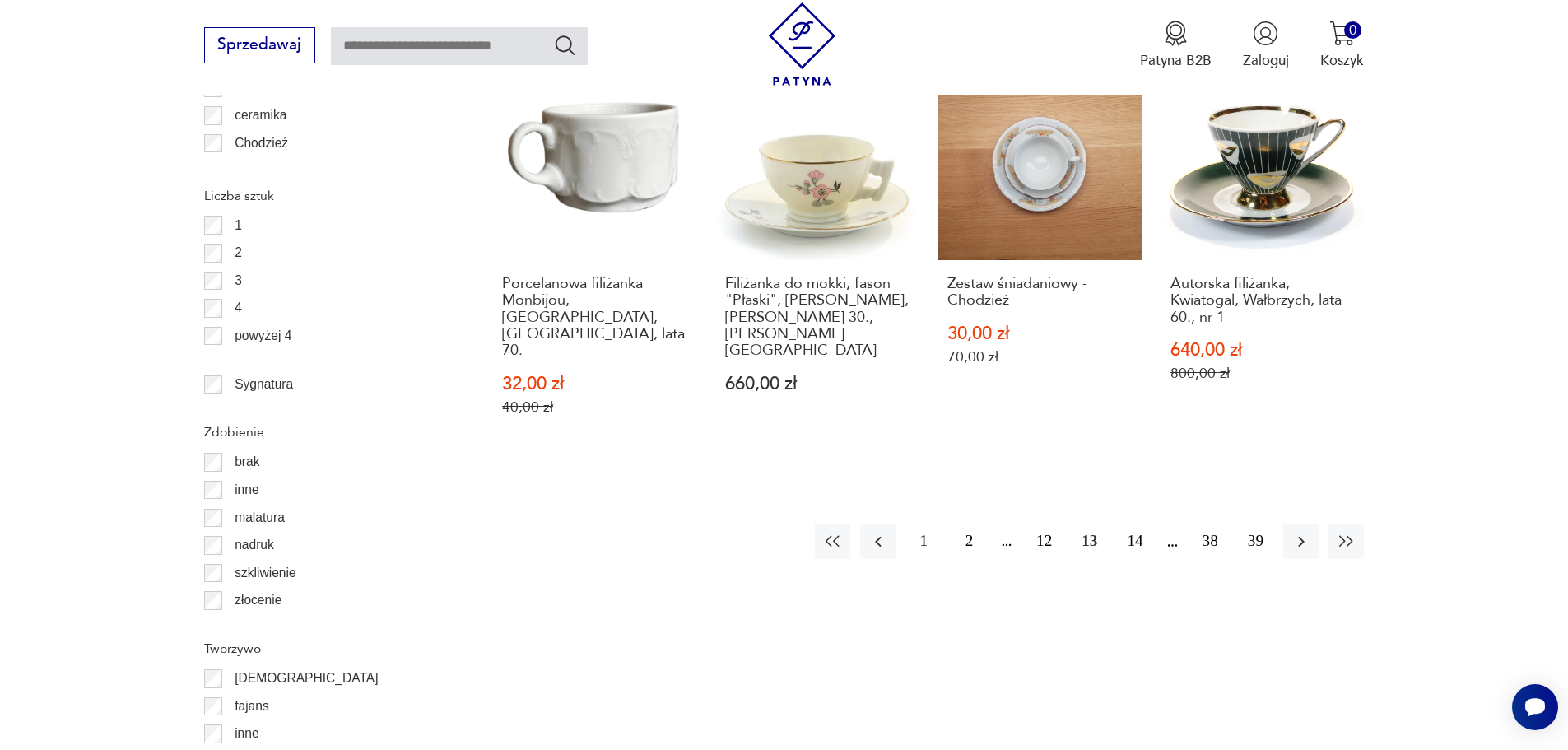
click at [1134, 524] on button "14" at bounding box center [1134, 541] width 36 height 36
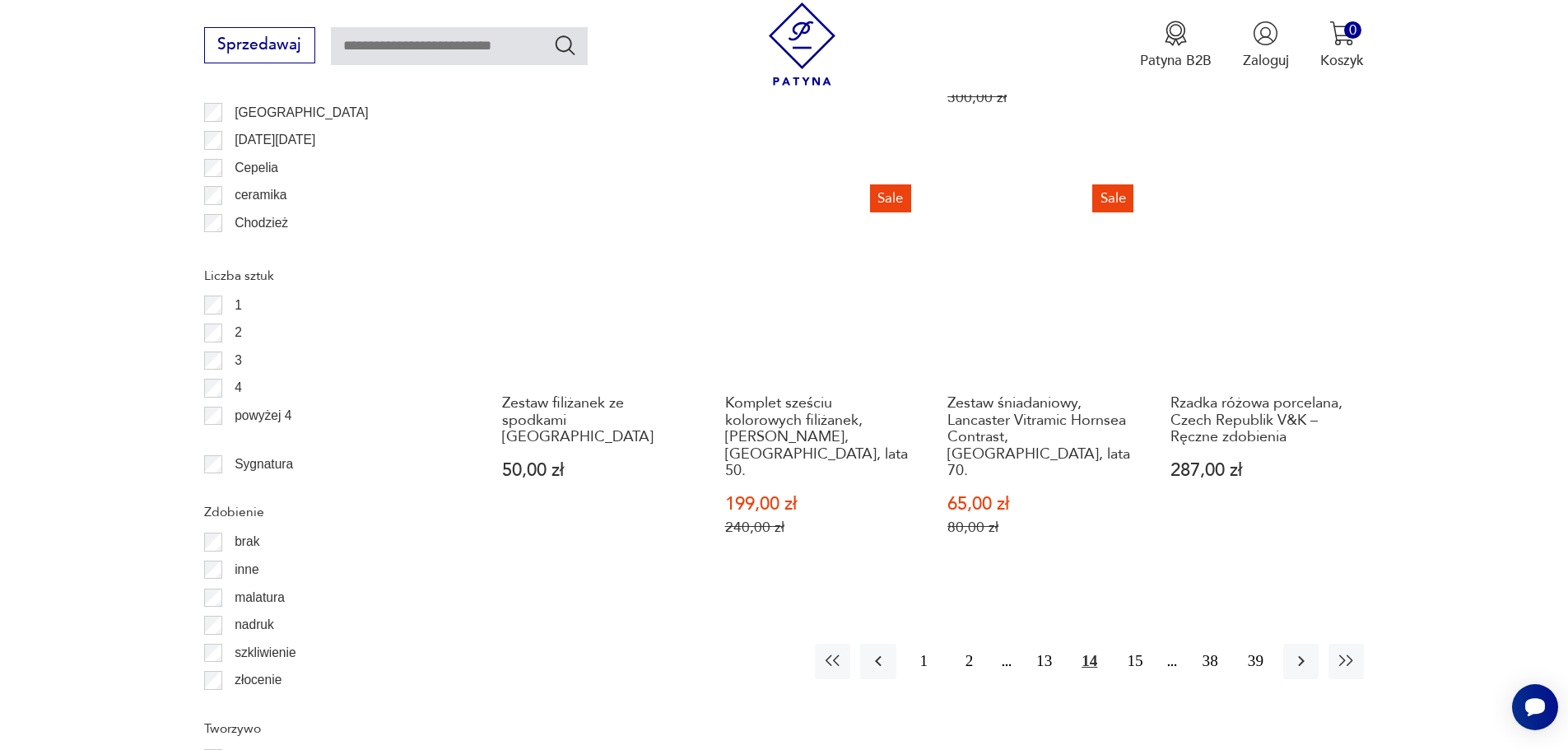
scroll to position [2062, 0]
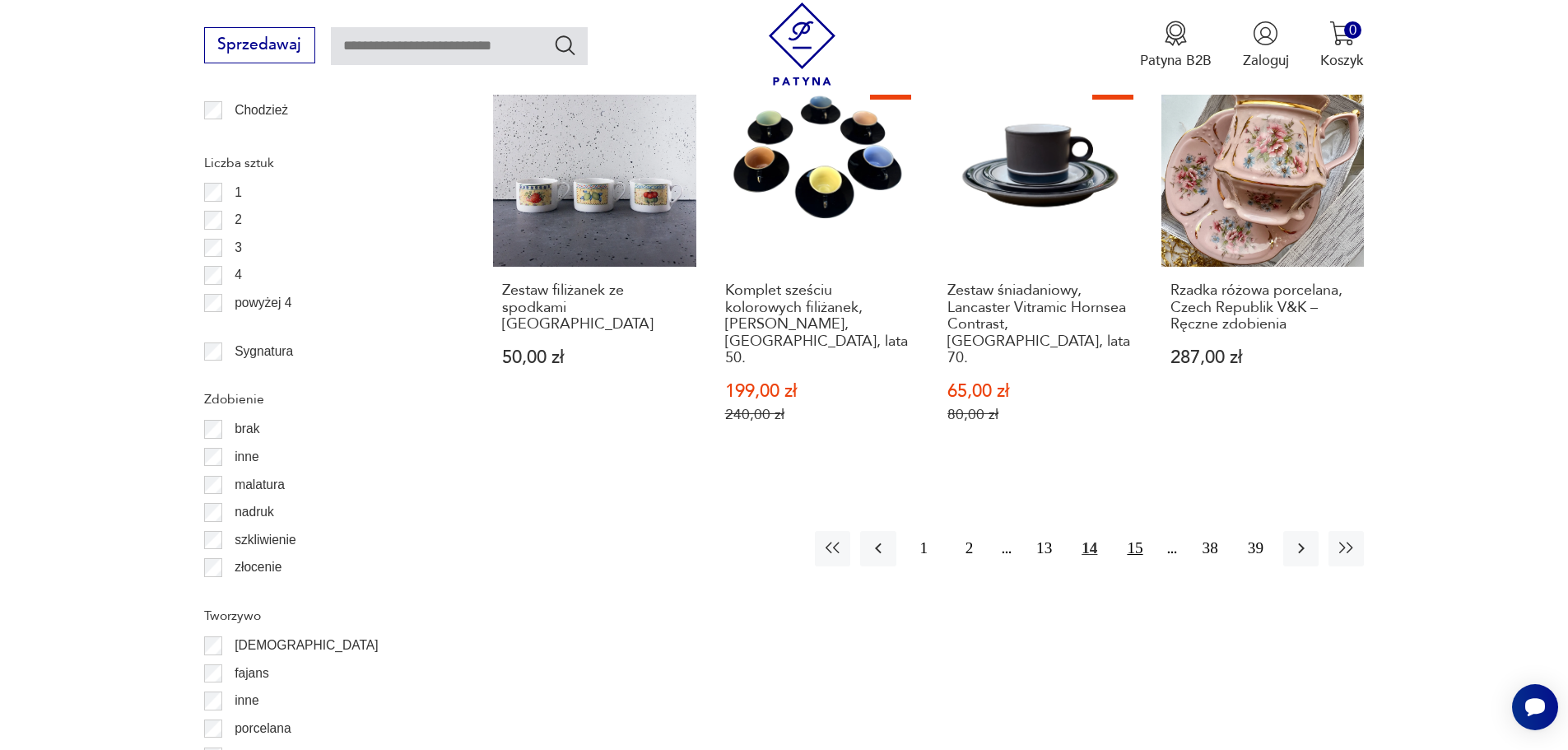
click at [1133, 531] on button "15" at bounding box center [1134, 548] width 36 height 36
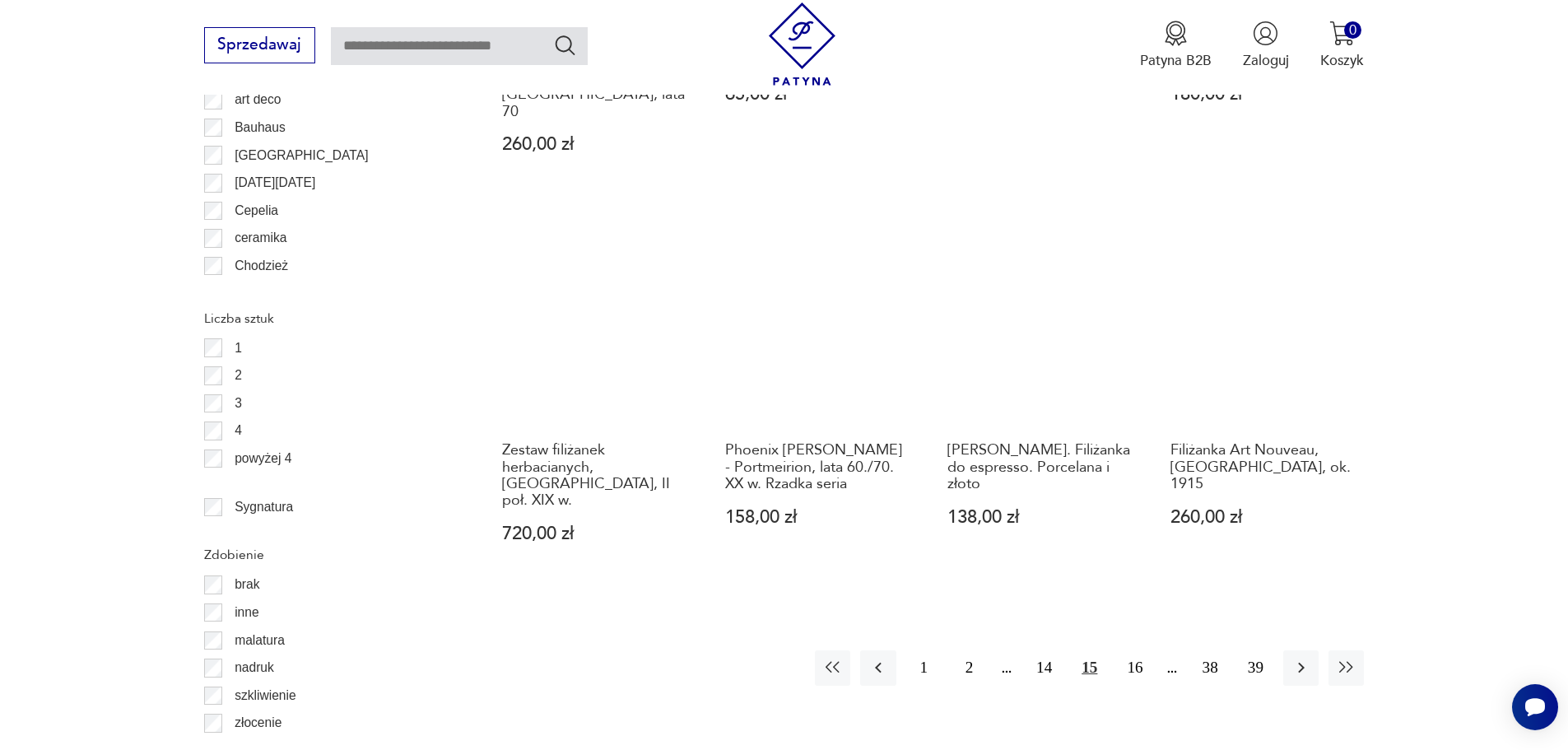
scroll to position [1996, 0]
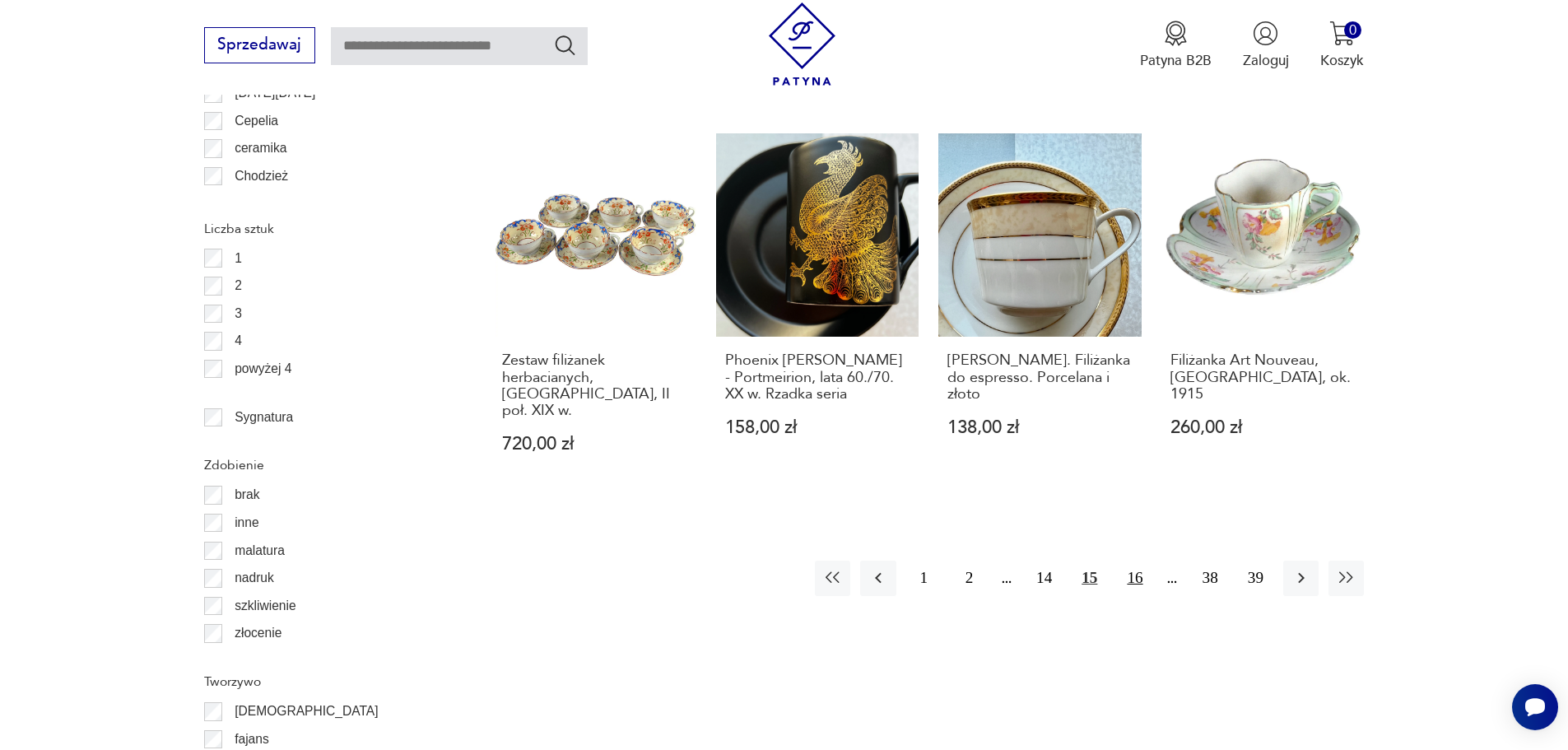
click at [1137, 560] on button "16" at bounding box center [1134, 577] width 36 height 36
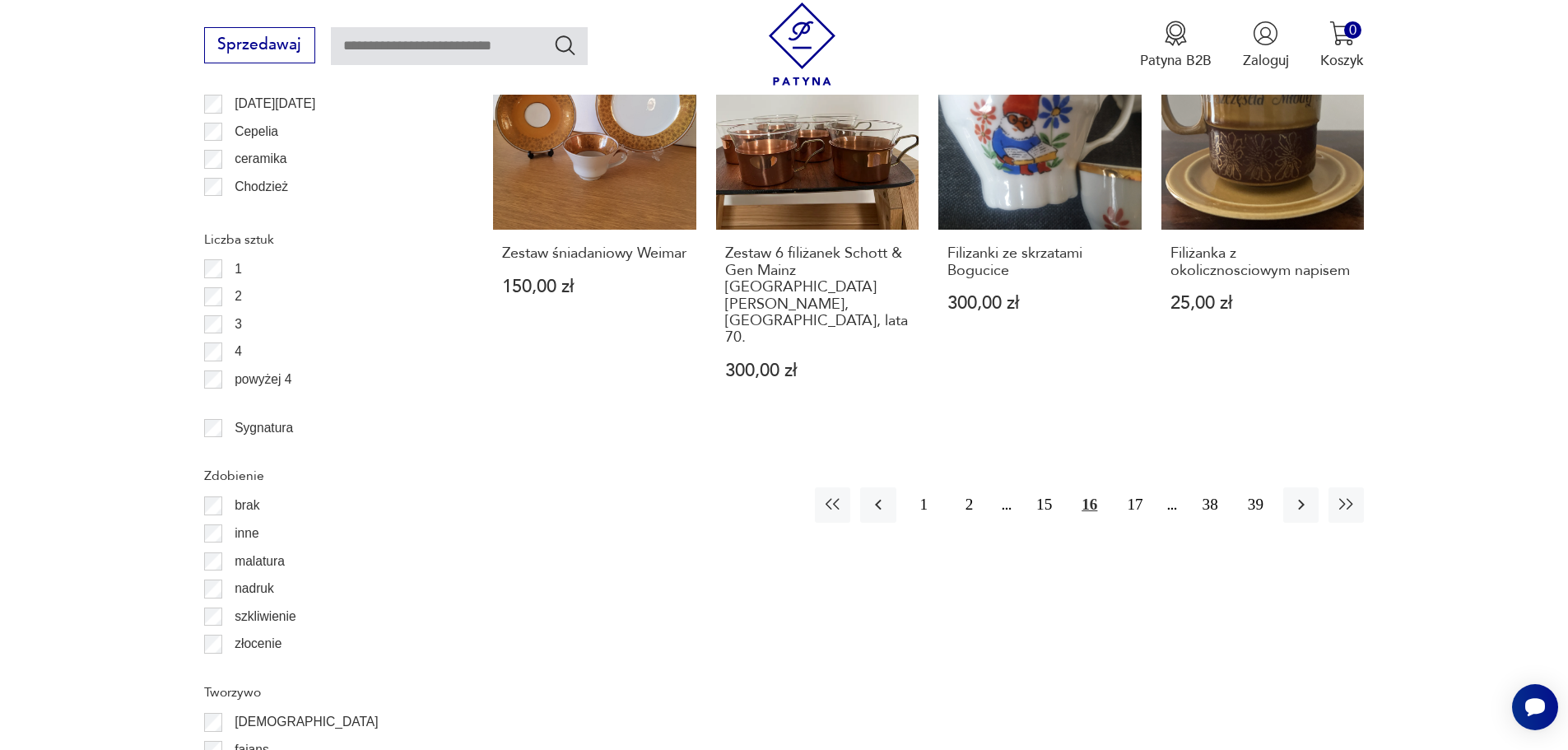
scroll to position [1733, 0]
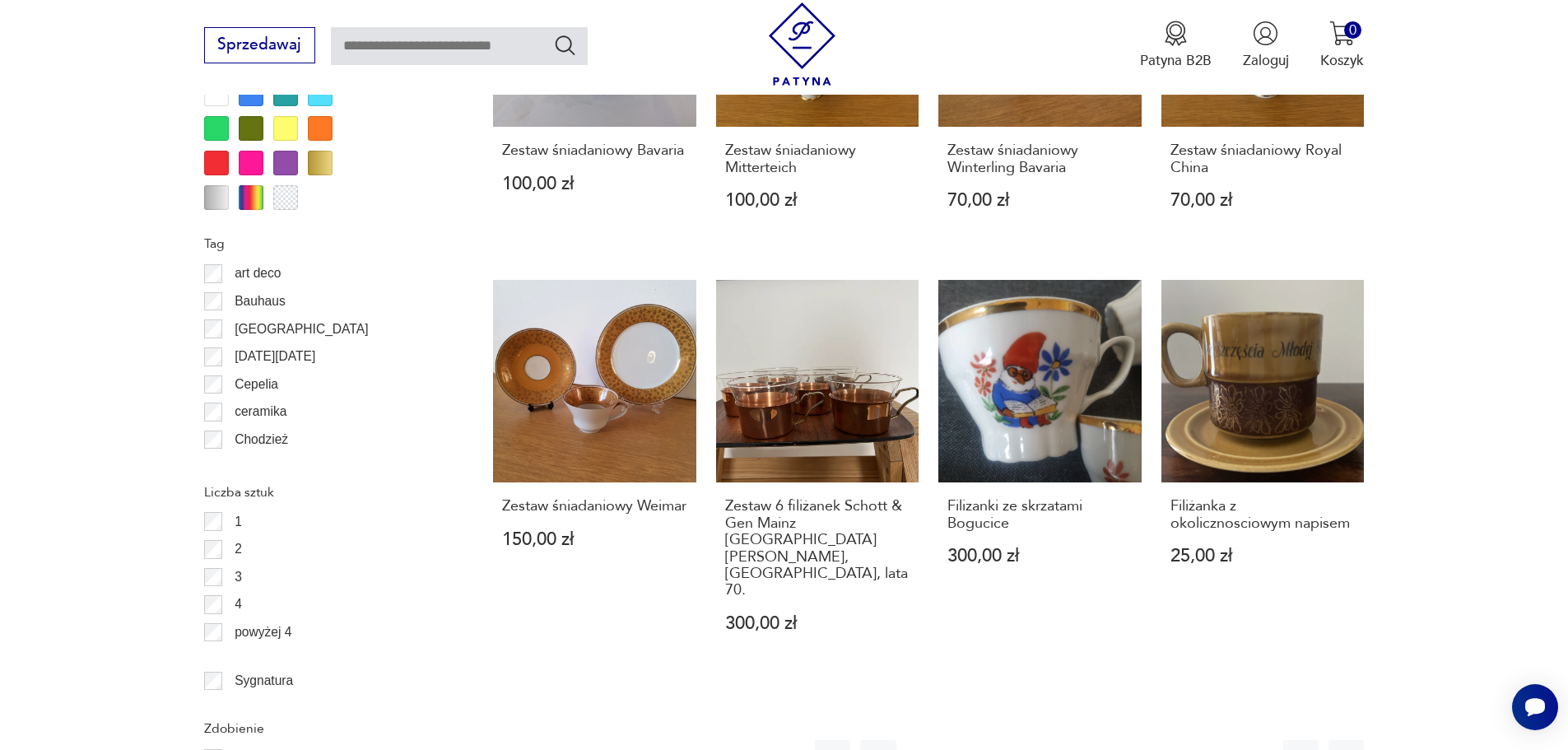
click at [1133, 740] on button "17" at bounding box center [1134, 757] width 36 height 36
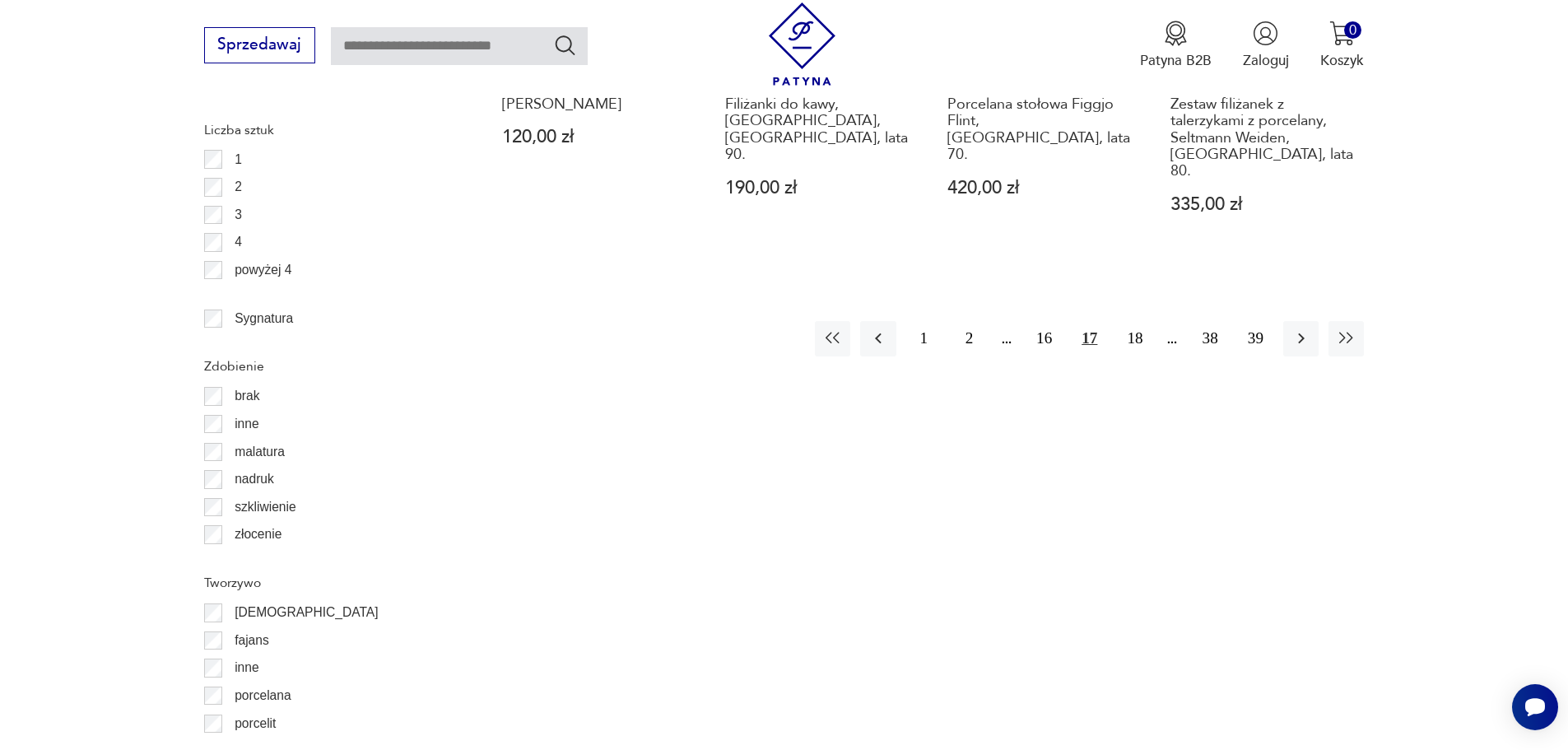
scroll to position [2062, 0]
